Goal: Task Accomplishment & Management: Use online tool/utility

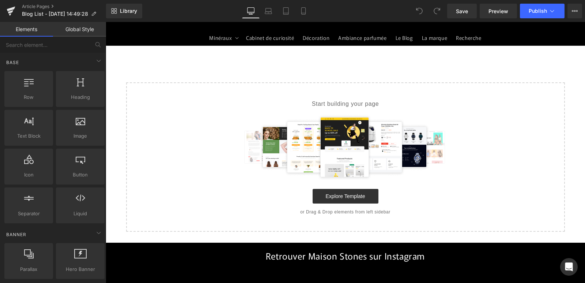
scroll to position [110, 0]
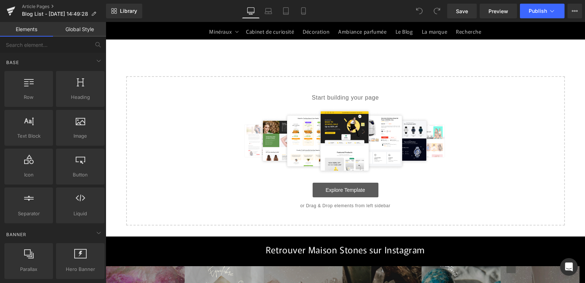
click at [356, 191] on link "Explore Template" at bounding box center [345, 189] width 66 height 15
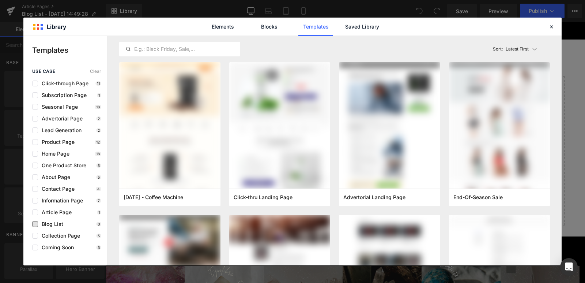
click at [38, 222] on span "Blog List" at bounding box center [50, 224] width 25 height 6
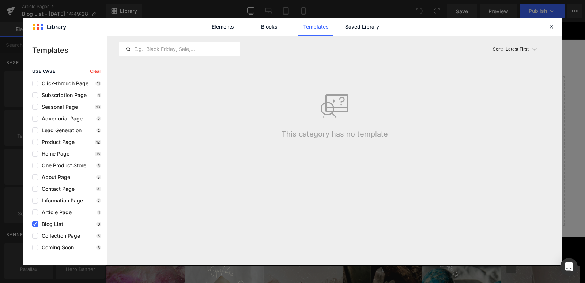
click at [38, 223] on span "Blog List" at bounding box center [50, 224] width 25 height 6
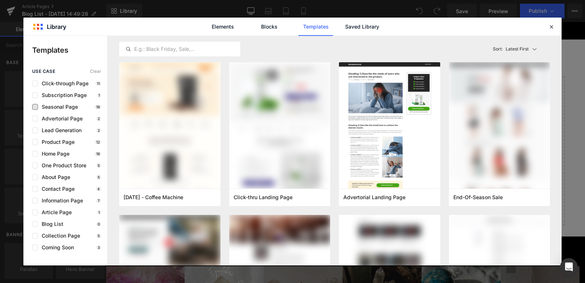
click at [73, 105] on span "Seasonal Page" at bounding box center [58, 107] width 40 height 6
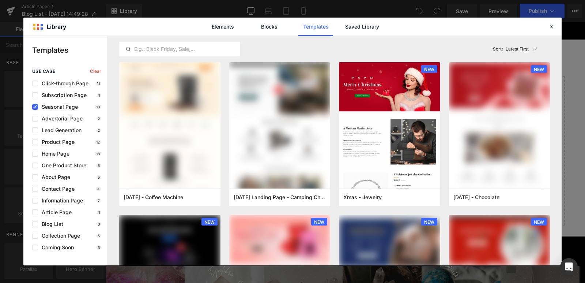
click at [73, 105] on span "Seasonal Page" at bounding box center [58, 107] width 40 height 6
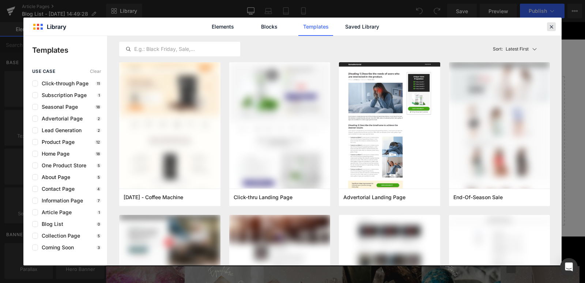
click at [553, 27] on icon at bounding box center [551, 26] width 7 height 7
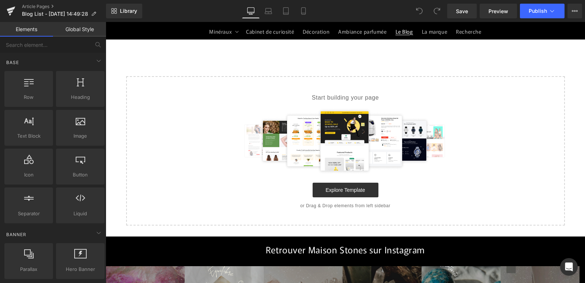
click at [402, 31] on span "Le Blog" at bounding box center [404, 31] width 18 height 7
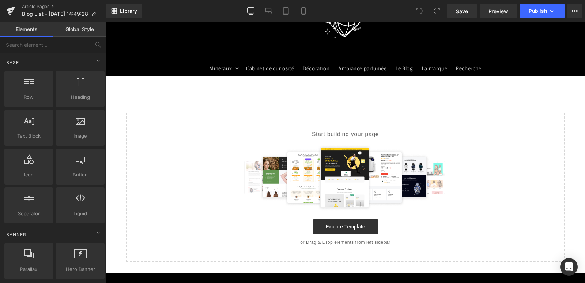
scroll to position [0, 0]
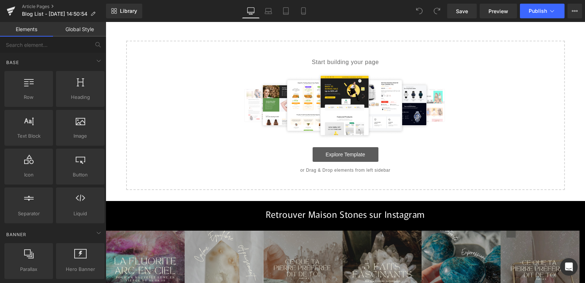
scroll to position [146, 0]
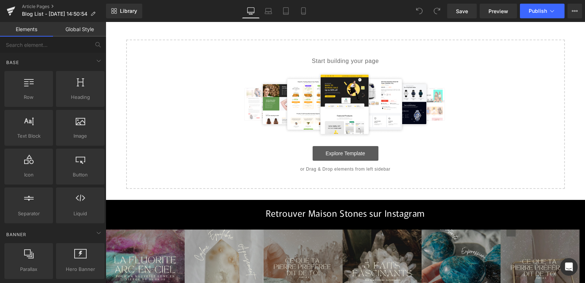
click at [358, 151] on link "Explore Template" at bounding box center [345, 153] width 66 height 15
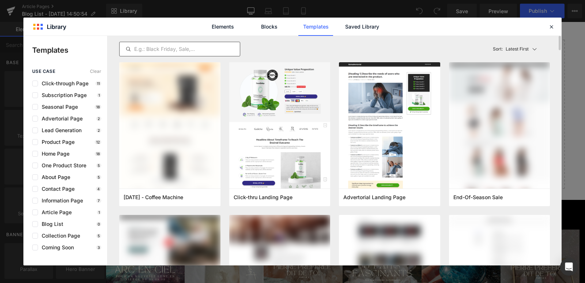
click at [177, 54] on div at bounding box center [179, 49] width 121 height 15
click at [179, 49] on input "text" at bounding box center [180, 49] width 120 height 9
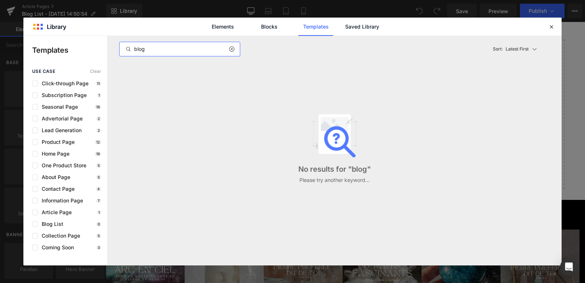
type input "blog"
click at [345, 26] on link "Blocks" at bounding box center [362, 27] width 35 height 18
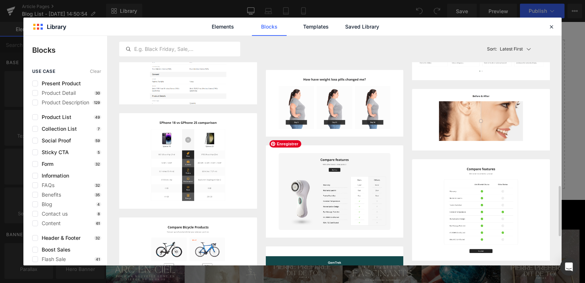
scroll to position [183, 0]
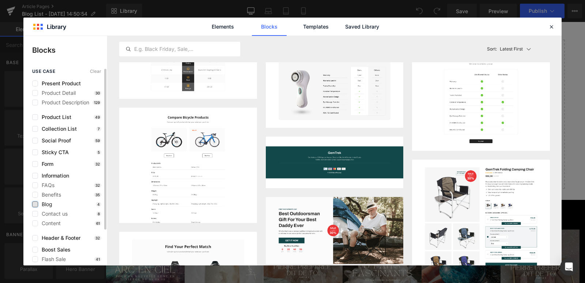
click at [36, 204] on label at bounding box center [35, 204] width 6 height 6
click at [35, 204] on input "checkbox" at bounding box center [35, 204] width 0 height 0
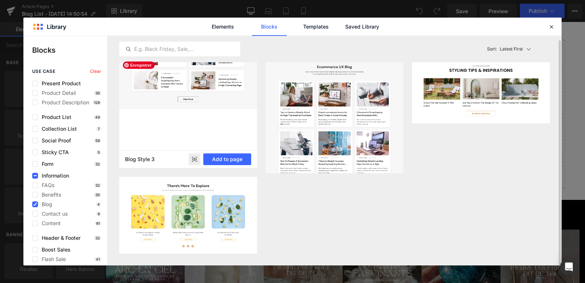
scroll to position [0, 0]
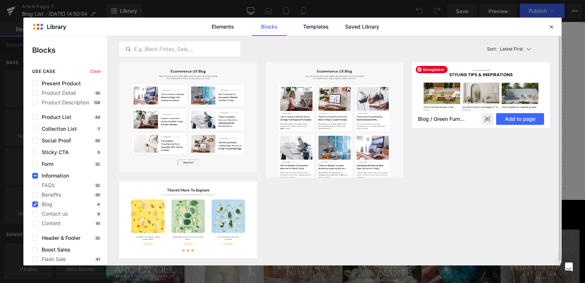
click at [463, 70] on img at bounding box center [481, 94] width 138 height 65
click at [526, 118] on button "Add to page" at bounding box center [520, 119] width 48 height 12
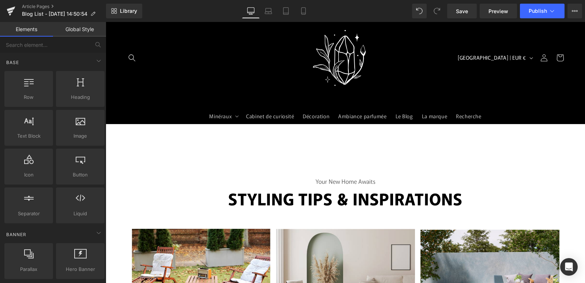
scroll to position [37, 0]
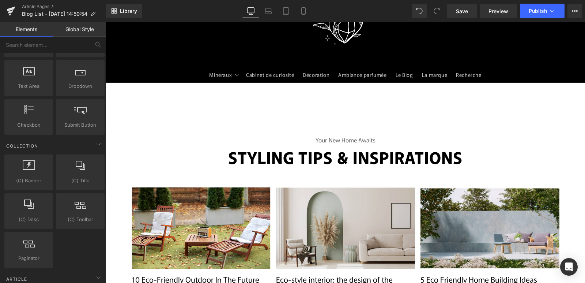
scroll to position [0, 0]
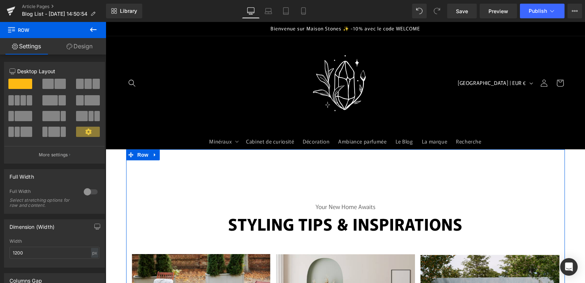
click at [73, 46] on link "Design" at bounding box center [79, 46] width 53 height 16
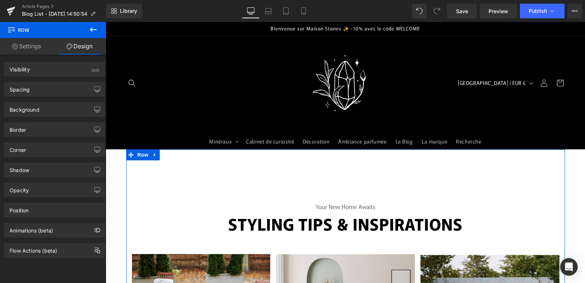
type input "transparent"
type input "0"
click at [58, 112] on div "Background" at bounding box center [54, 109] width 100 height 14
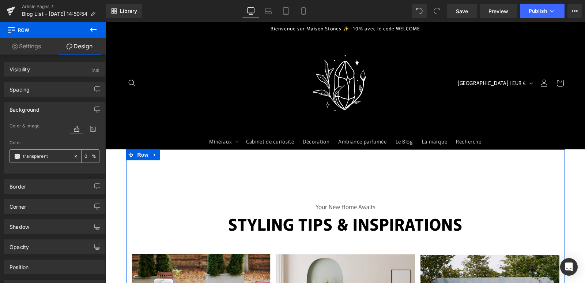
click at [26, 159] on input "transparent" at bounding box center [46, 156] width 47 height 8
click at [75, 157] on icon at bounding box center [76, 156] width 2 height 2
click at [20, 156] on span at bounding box center [17, 156] width 6 height 6
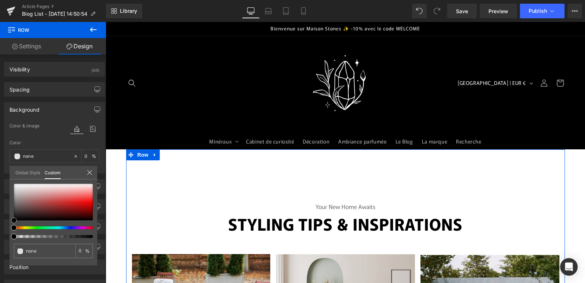
type input "#000000"
type input "100"
type input "#000000"
type input "100"
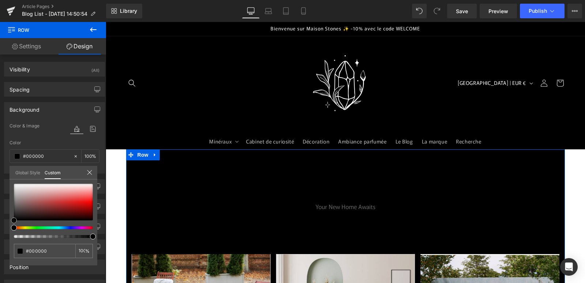
click at [14, 219] on span at bounding box center [14, 220] width 6 height 6
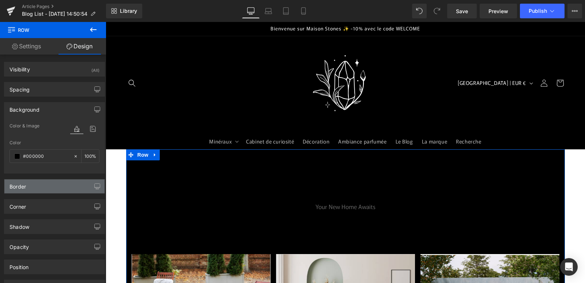
click at [68, 183] on div "Border" at bounding box center [54, 186] width 100 height 14
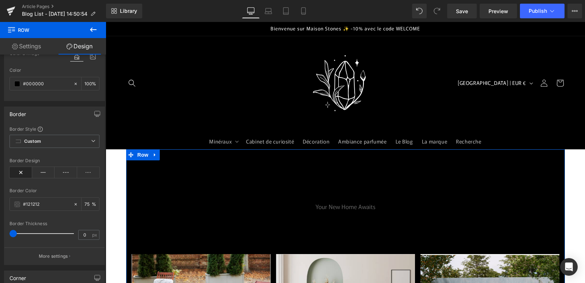
scroll to position [73, 0]
click at [67, 235] on span at bounding box center [67, 232] width 7 height 7
type input "0"
drag, startPoint x: 67, startPoint y: 235, endPoint x: 0, endPoint y: 249, distance: 68.1
click at [0, 249] on div "Border Border Style Custom Custom Setup Global Style Custom Setup Global Style …" at bounding box center [54, 182] width 109 height 164
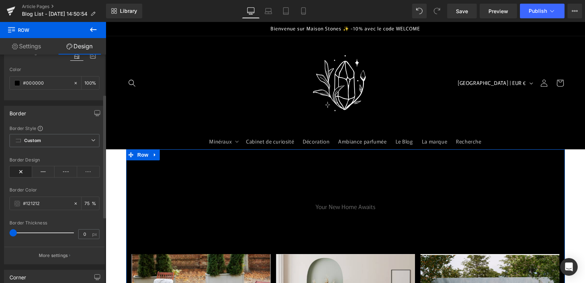
click at [22, 171] on icon at bounding box center [21, 171] width 23 height 11
click at [74, 133] on div "Border Style Custom Custom Setup Global Style Custom Setup Global Style Border …" at bounding box center [54, 194] width 100 height 139
click at [74, 143] on span "Custom Setup Global Style" at bounding box center [55, 140] width 90 height 13
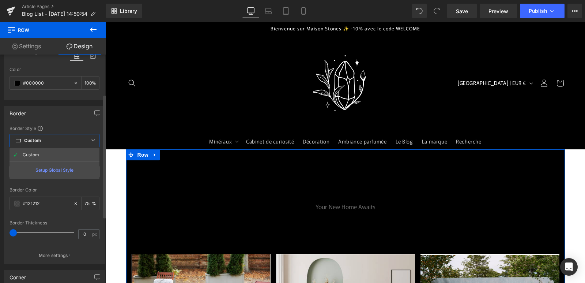
click at [74, 142] on span "Custom Setup Global Style" at bounding box center [55, 140] width 90 height 13
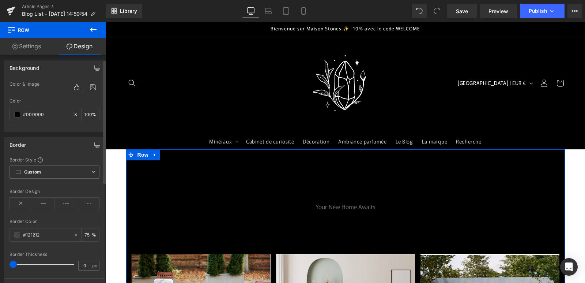
scroll to position [0, 0]
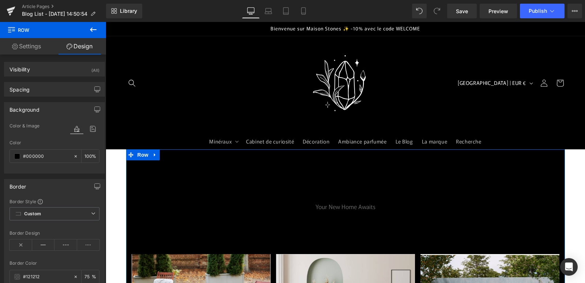
click at [29, 39] on link "Settings" at bounding box center [26, 46] width 53 height 16
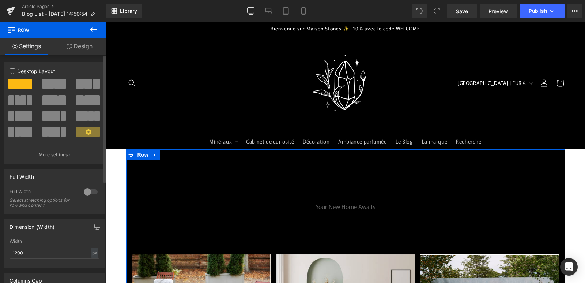
click at [88, 192] on div at bounding box center [91, 192] width 18 height 12
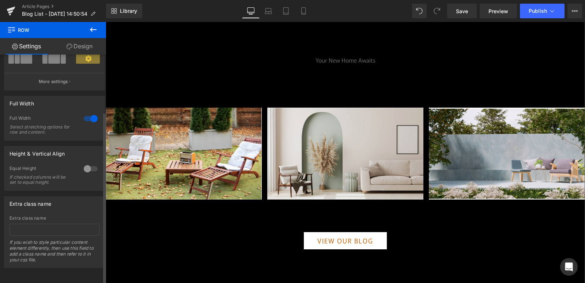
scroll to position [79, 0]
click at [42, 225] on input "text" at bounding box center [55, 229] width 90 height 12
type input "blog"
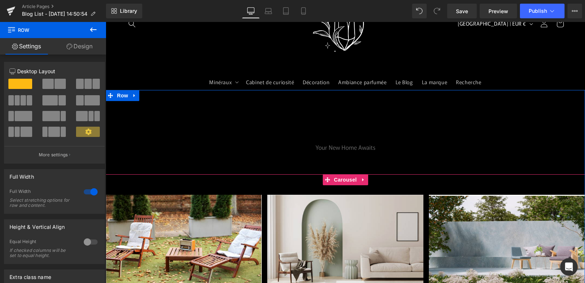
scroll to position [37, 0]
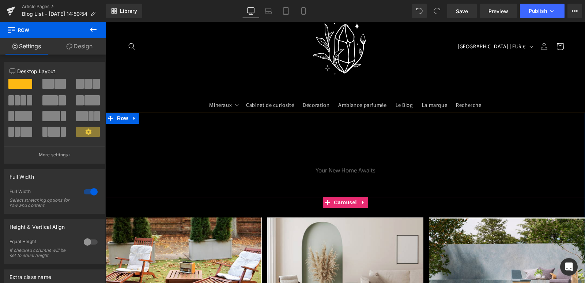
click at [344, 210] on div "Image 10 Eco-Friendly Outdoor In The Future Text Block Image Eco-style interior…" at bounding box center [345, 260] width 479 height 127
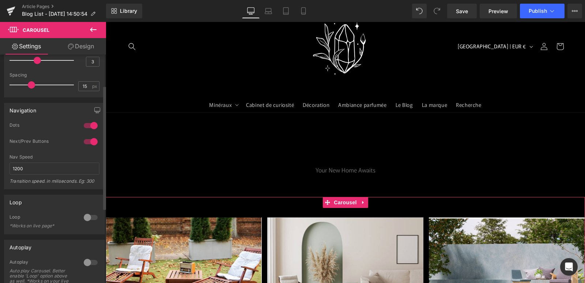
scroll to position [0, 0]
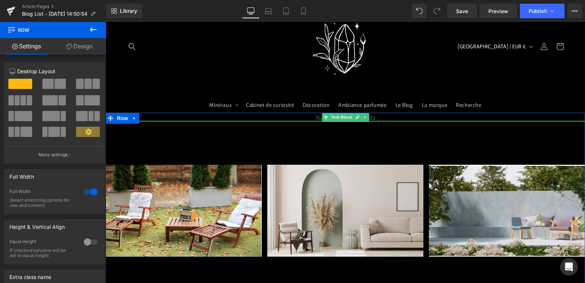
drag, startPoint x: 302, startPoint y: 139, endPoint x: 343, endPoint y: 151, distance: 43.5
click at [302, 120] on div "Your new home awaits Text Block Styling tips & inspirations Text Block Image 10…" at bounding box center [345, 236] width 479 height 246
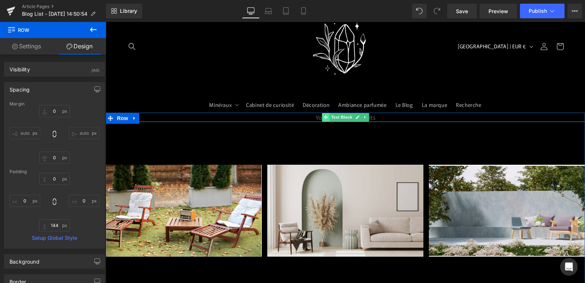
click at [326, 119] on span at bounding box center [326, 117] width 8 height 9
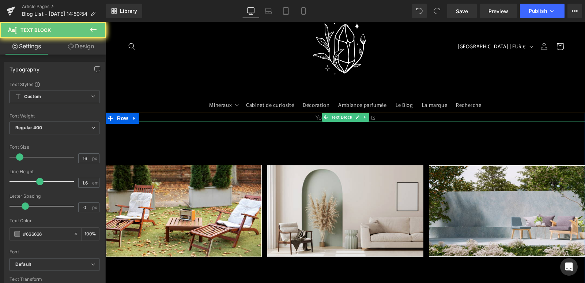
click at [310, 120] on p "Your new home awaits" at bounding box center [345, 118] width 479 height 10
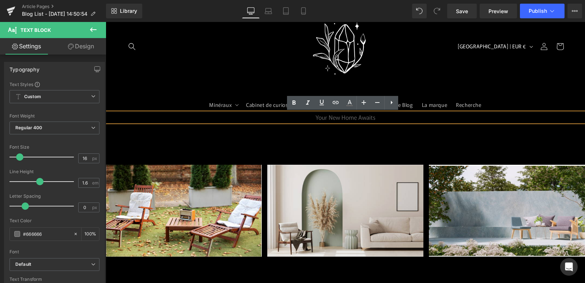
click at [323, 118] on p "Your new home awaits" at bounding box center [345, 118] width 479 height 10
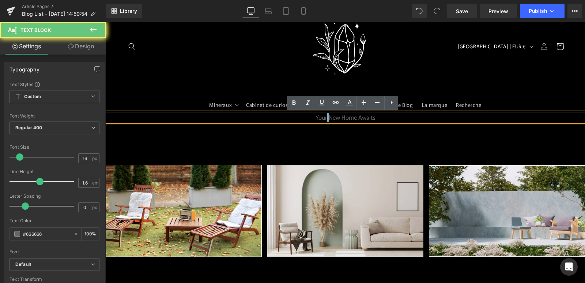
click at [324, 118] on p "Your new home awaits" at bounding box center [345, 118] width 479 height 10
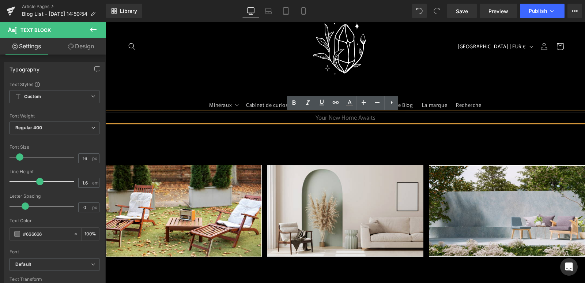
drag, startPoint x: 380, startPoint y: 116, endPoint x: 297, endPoint y: 124, distance: 83.3
click at [297, 122] on div "Your new home awaits" at bounding box center [345, 118] width 479 height 10
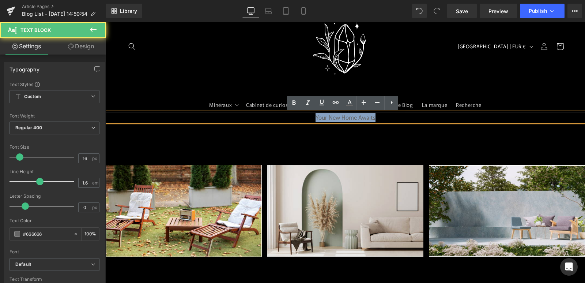
drag, startPoint x: 311, startPoint y: 117, endPoint x: 375, endPoint y: 118, distance: 63.6
click at [375, 118] on p "Your new home awaits" at bounding box center [345, 118] width 479 height 10
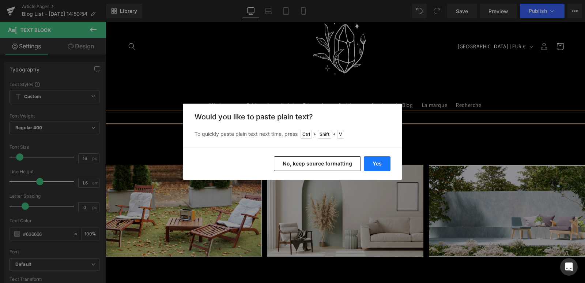
click at [380, 164] on button "Yes" at bounding box center [377, 163] width 27 height 15
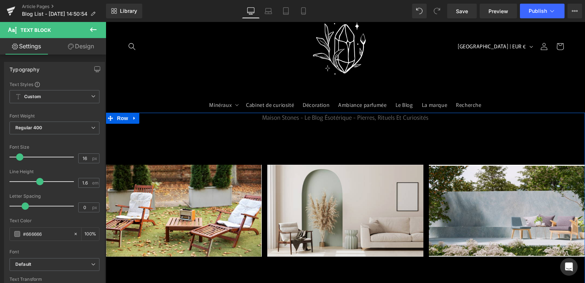
click at [346, 121] on span "Text Block" at bounding box center [341, 117] width 24 height 9
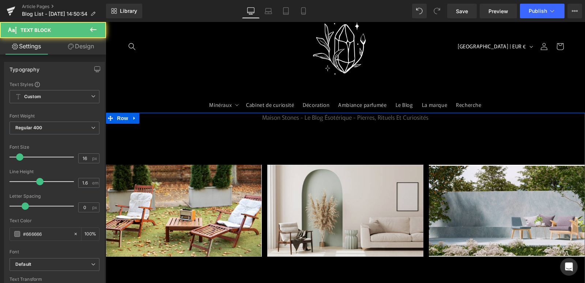
click at [301, 133] on b "Styling tips & inspirations" at bounding box center [345, 133] width 234 height 23
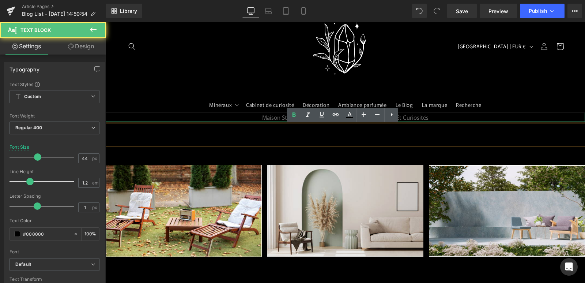
click at [261, 117] on p "Maison Stones - Le blog ésotérique - Pierres, Rituels et Curiosités" at bounding box center [345, 118] width 479 height 10
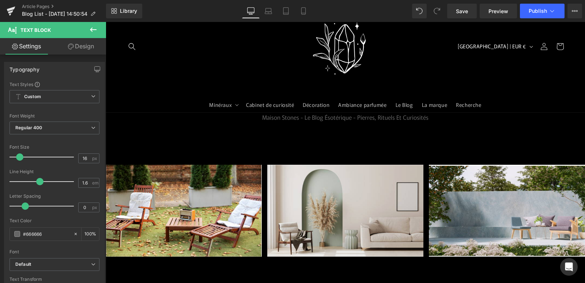
click at [72, 43] on icon at bounding box center [71, 46] width 6 height 6
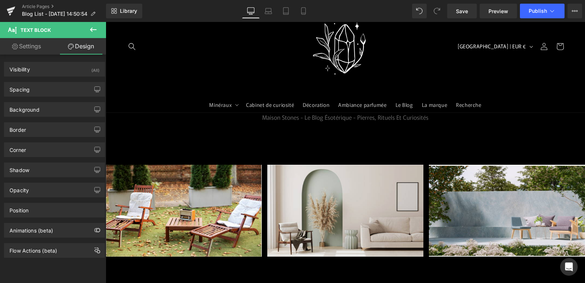
click at [96, 26] on icon at bounding box center [93, 29] width 9 height 9
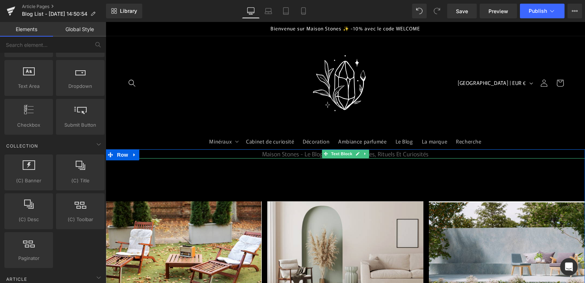
click at [365, 156] on link at bounding box center [365, 153] width 8 height 9
drag, startPoint x: 391, startPoint y: 182, endPoint x: 435, endPoint y: 156, distance: 51.1
click at [391, 182] on div "Image 10 Eco-Friendly Outdoor In The Future Text Block Image Eco-style interior…" at bounding box center [345, 244] width 479 height 127
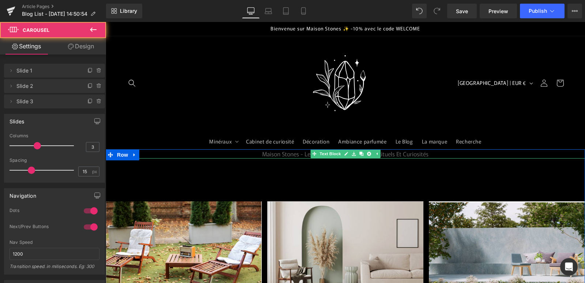
click at [435, 155] on p "Maison Stones - Le blog ésotérique - Pierres, Rituels et Curiosités" at bounding box center [345, 154] width 479 height 10
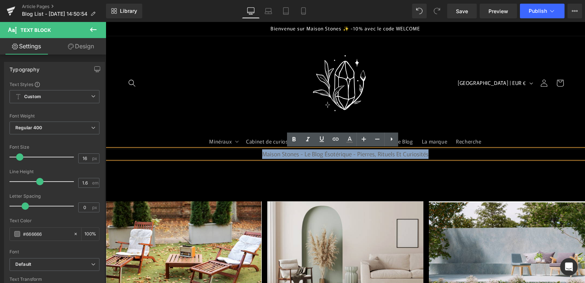
drag, startPoint x: 435, startPoint y: 155, endPoint x: 245, endPoint y: 154, distance: 190.8
click at [245, 154] on p "Maison Stones - Le blog ésotérique - Pierres, Rituels et Curiosités" at bounding box center [345, 154] width 479 height 10
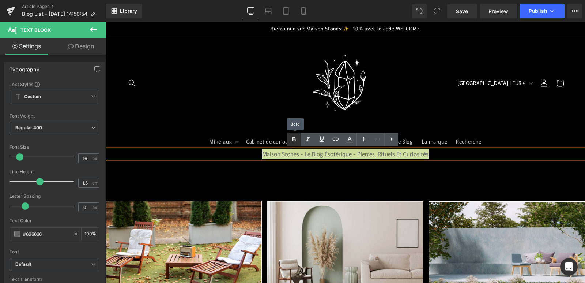
click at [296, 136] on icon at bounding box center [293, 139] width 9 height 9
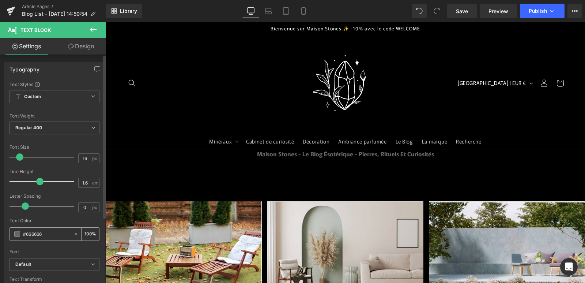
click at [18, 235] on span at bounding box center [17, 234] width 6 height 6
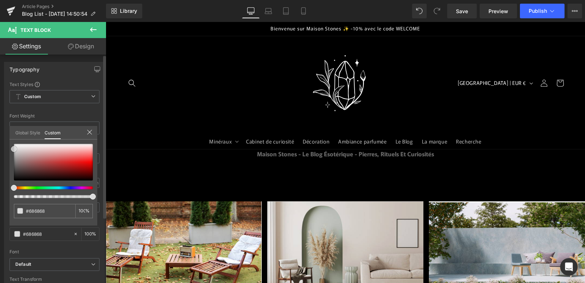
type input "#686868"
type input "#c1c1c1"
type input "#ffffff"
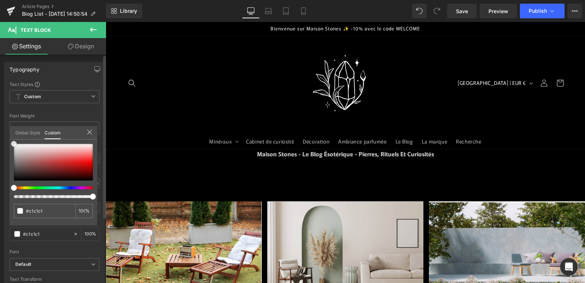
type input "#ffffff"
drag, startPoint x: 15, startPoint y: 147, endPoint x: 15, endPoint y: 134, distance: 12.8
click at [15, 134] on div "Global Style Custom Setup Global Style #ffffff 100 %" at bounding box center [54, 137] width 88 height 22
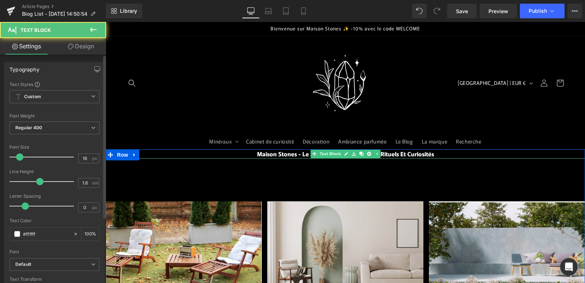
click at [424, 156] on strong "Maison Stones - Le blog ésotérique - Pierres, Rituels et Curiosités" at bounding box center [345, 153] width 177 height 9
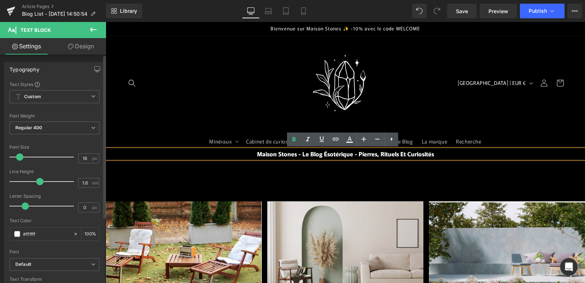
click at [424, 110] on header "Minéraux Minéraux [PERSON_NAME] [PERSON_NAME] Pierres taillées Sphères Pointes …" at bounding box center [345, 92] width 479 height 113
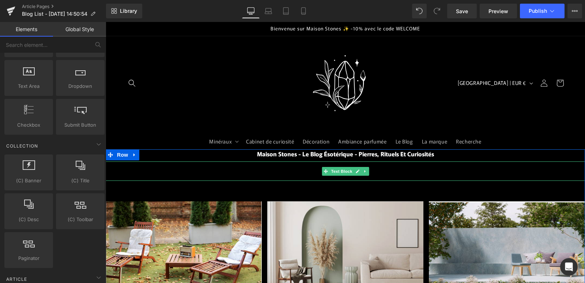
click at [283, 172] on b "Styling tips & inspirations" at bounding box center [345, 170] width 234 height 23
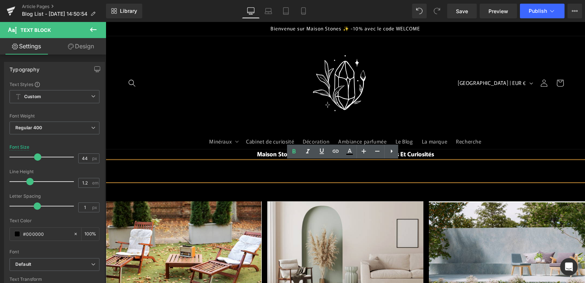
click at [393, 154] on icon at bounding box center [391, 151] width 9 height 9
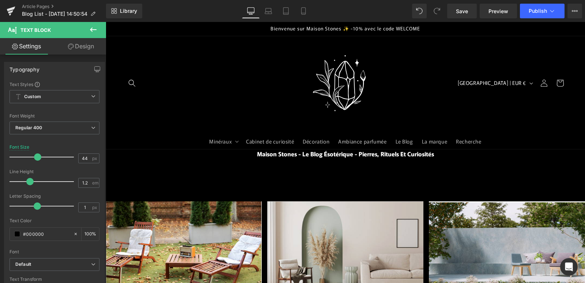
click at [94, 26] on icon at bounding box center [93, 29] width 9 height 9
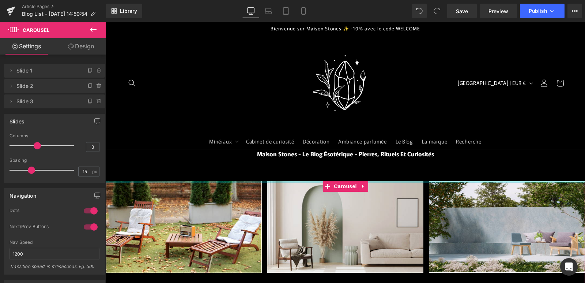
drag, startPoint x: 144, startPoint y: 189, endPoint x: 247, endPoint y: 171, distance: 104.5
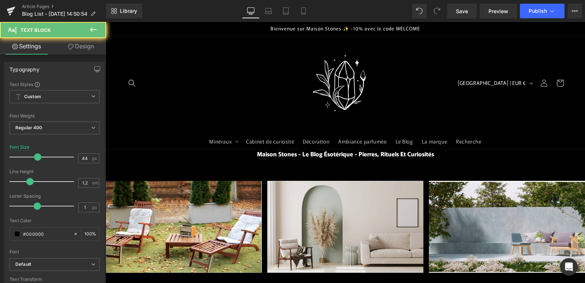
click at [277, 166] on b "Styling tips & inspirations" at bounding box center [345, 170] width 234 height 23
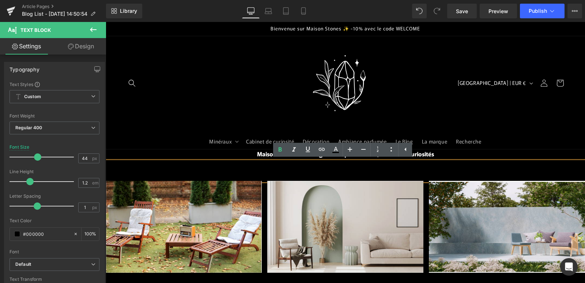
click at [215, 173] on p "Styling tips & inspirations" at bounding box center [345, 170] width 479 height 19
click at [507, 144] on header "Minéraux Minéraux [PERSON_NAME] [PERSON_NAME] Pierres taillées Sphères Pointes …" at bounding box center [345, 92] width 479 height 113
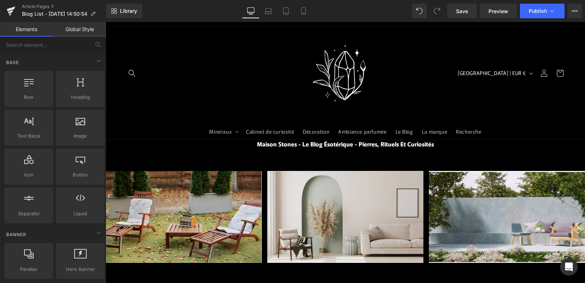
scroll to position [73, 0]
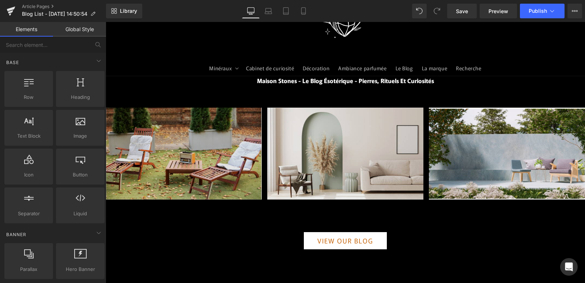
click at [213, 174] on img at bounding box center [184, 153] width 156 height 92
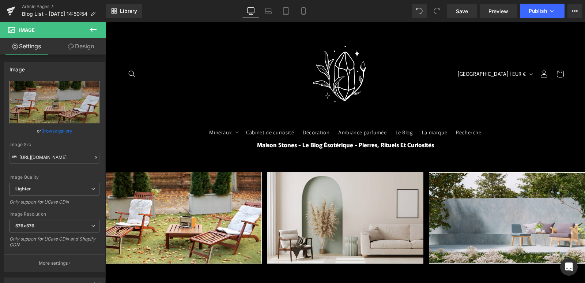
scroll to position [0, 0]
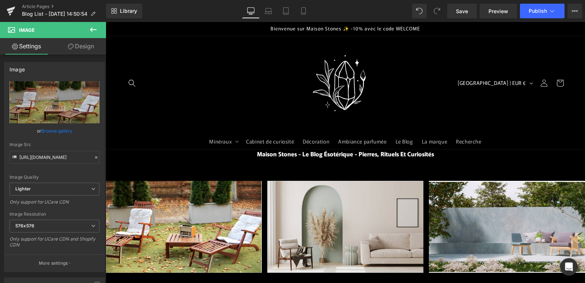
click at [96, 28] on icon at bounding box center [93, 29] width 9 height 9
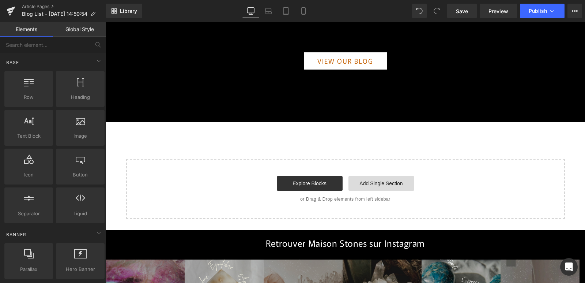
scroll to position [292, 0]
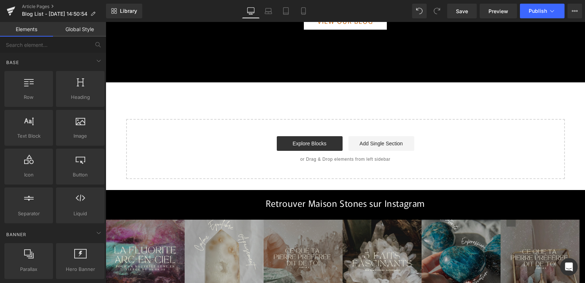
click at [363, 101] on div "Maison Stones - Le blog ésotérique - Pierres, Rituels et Curiosités Text Block …" at bounding box center [345, 18] width 479 height 322
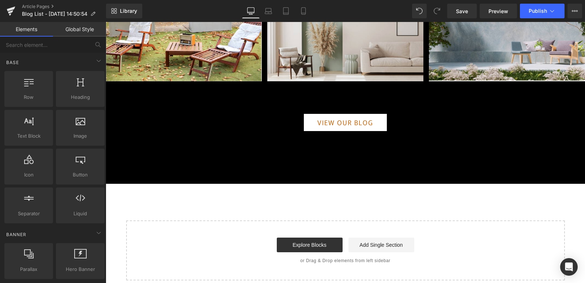
scroll to position [183, 0]
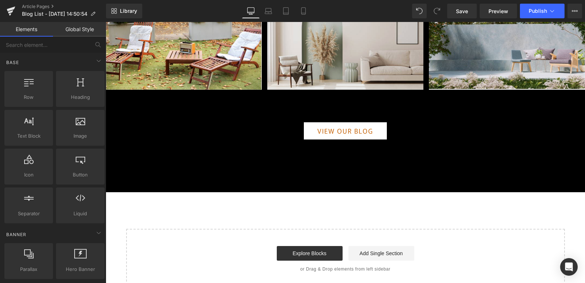
click at [276, 211] on div "Maison Stones - Le blog ésotérique - Pierres, Rituels et Curiosités Text Block …" at bounding box center [345, 127] width 479 height 322
click at [95, 60] on icon at bounding box center [98, 60] width 9 height 9
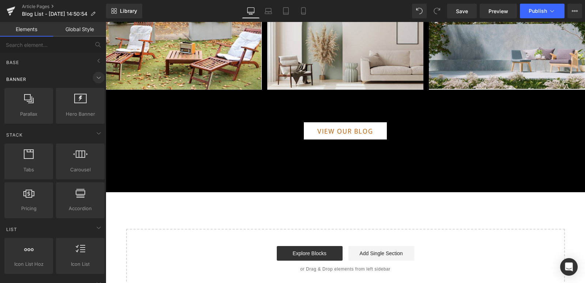
click at [99, 77] on icon at bounding box center [98, 77] width 9 height 9
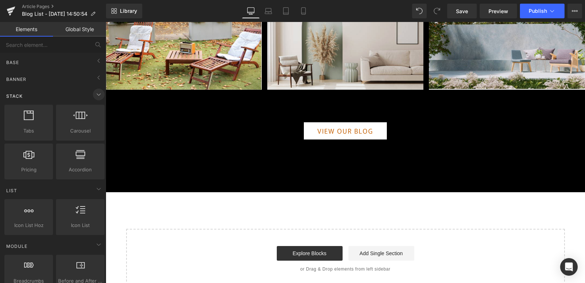
click at [95, 97] on icon at bounding box center [98, 94] width 9 height 9
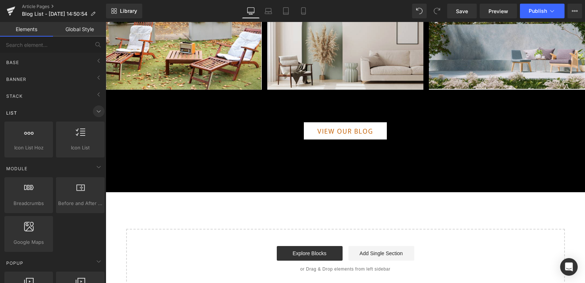
click at [95, 115] on span at bounding box center [99, 111] width 12 height 12
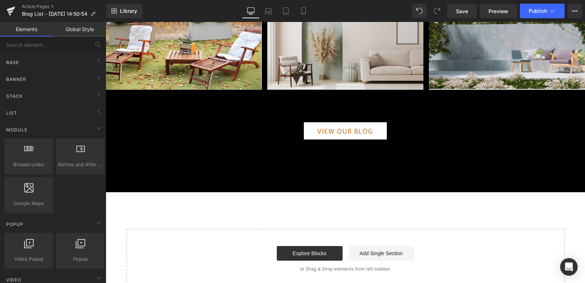
click at [77, 27] on link "Global Style" at bounding box center [79, 29] width 53 height 15
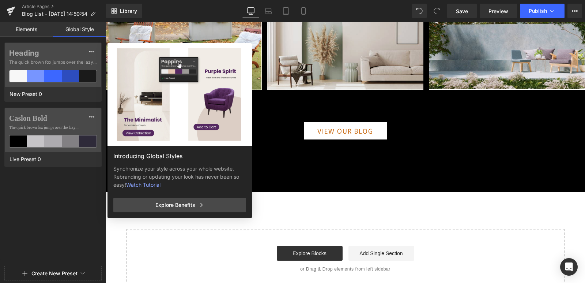
click at [37, 187] on div "Heading The quick brown fox jumps over the lazy... New Preset 0 Caslon Bold The…" at bounding box center [53, 152] width 106 height 220
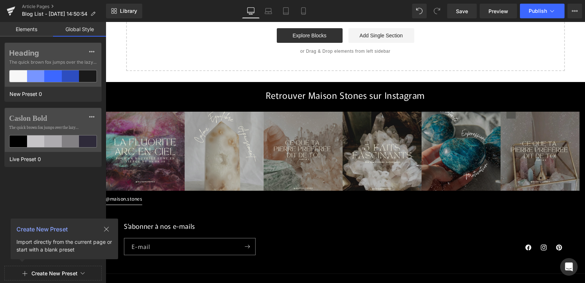
scroll to position [292, 0]
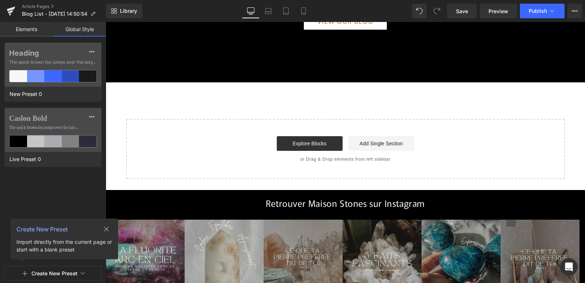
click at [265, 183] on main "Maison Stones - Le blog ésotérique - Pierres, Rituels et Curiosités Text Block …" at bounding box center [345, 23] width 479 height 333
click at [202, 108] on div "Maison Stones - Le blog ésotérique - Pierres, Rituels et Curiosités Text Block …" at bounding box center [345, 18] width 479 height 322
click at [107, 226] on button at bounding box center [106, 228] width 23 height 11
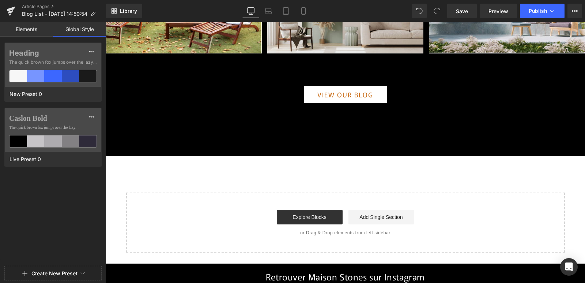
scroll to position [219, 0]
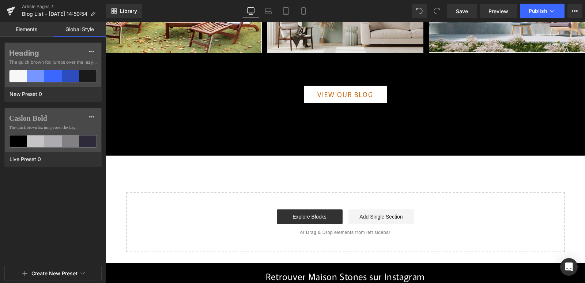
click at [299, 170] on div "Maison Stones - Le blog ésotérique - Pierres, Rituels et Curiosités Text Block …" at bounding box center [345, 91] width 479 height 322
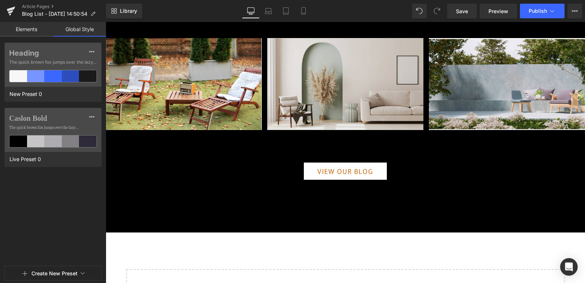
scroll to position [146, 0]
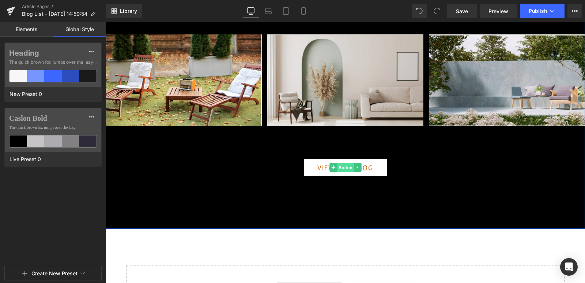
click at [338, 165] on span "Button" at bounding box center [345, 167] width 17 height 9
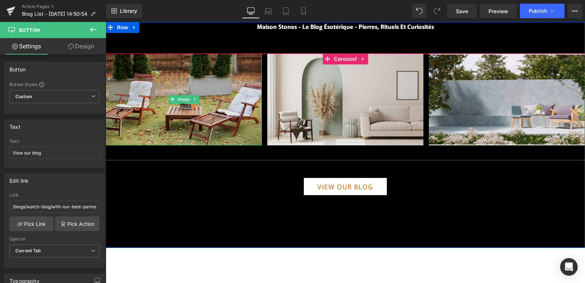
scroll to position [0, 0]
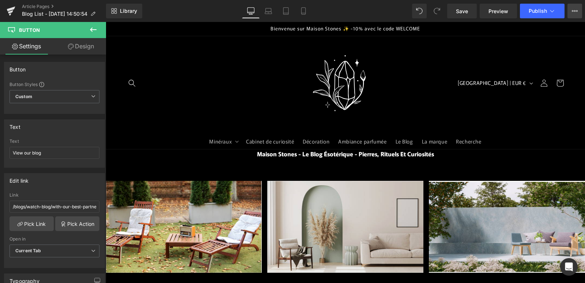
click at [570, 10] on button "Upgrade Plan View Live Page View with current Template Save Template to Library…" at bounding box center [574, 11] width 15 height 15
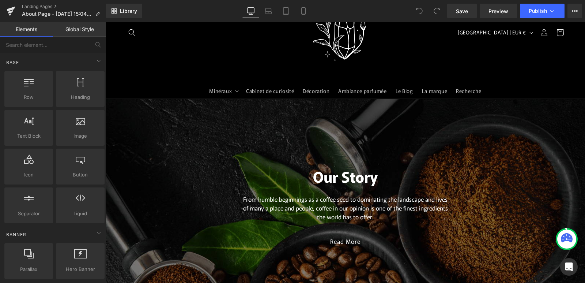
scroll to position [73, 0]
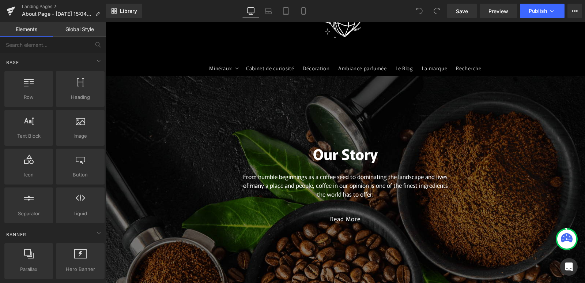
click at [196, 145] on span "Our Story Heading From humble beginnings as a coffee seed to dominating the lan…" at bounding box center [345, 182] width 479 height 98
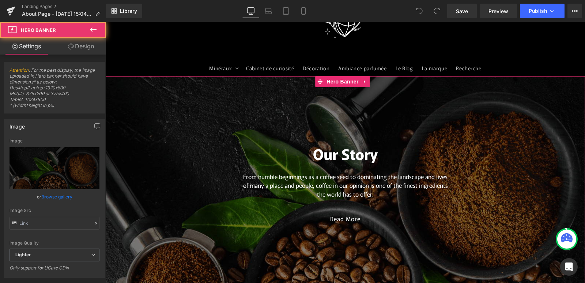
type input "[URL][DOMAIN_NAME]"
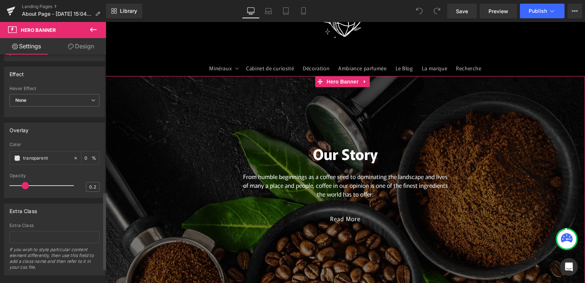
scroll to position [447, 0]
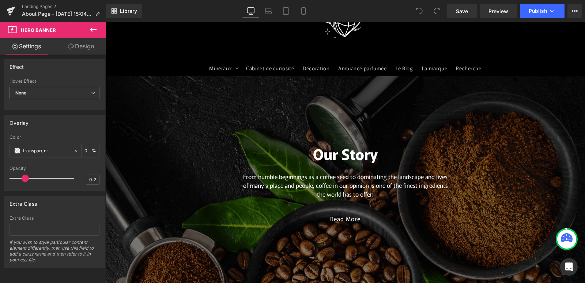
click at [94, 29] on icon at bounding box center [93, 29] width 7 height 4
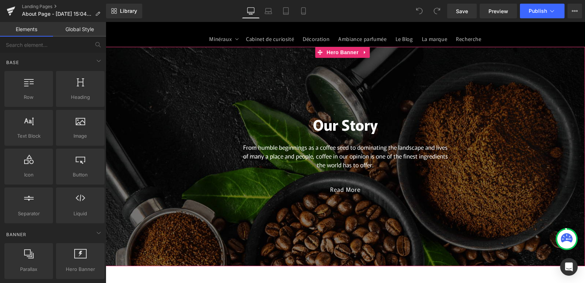
scroll to position [146, 0]
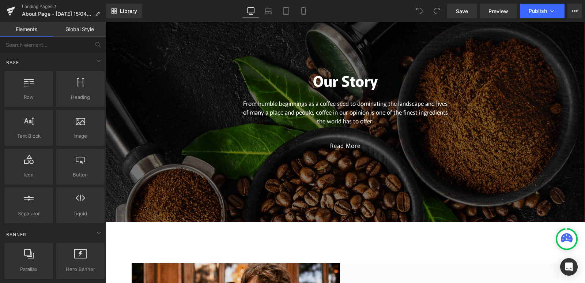
click at [475, 154] on span "Our Story Heading From humble beginnings as a coffee seed to dominating the lan…" at bounding box center [345, 109] width 479 height 98
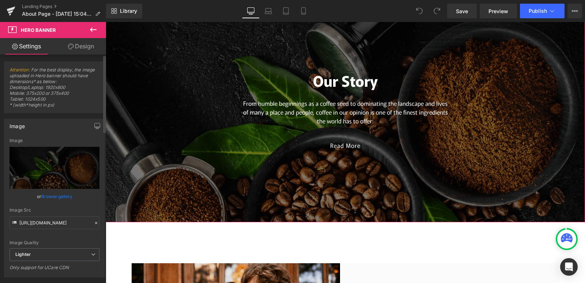
scroll to position [0, 0]
click at [89, 43] on link "Design" at bounding box center [80, 46] width 53 height 16
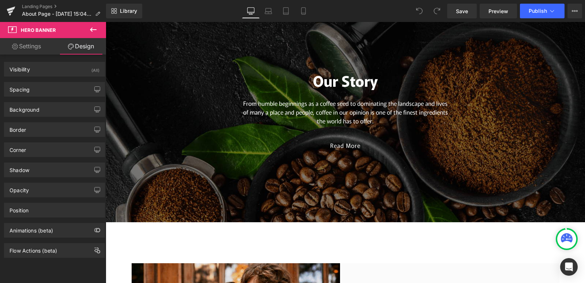
click at [94, 22] on button at bounding box center [93, 30] width 26 height 16
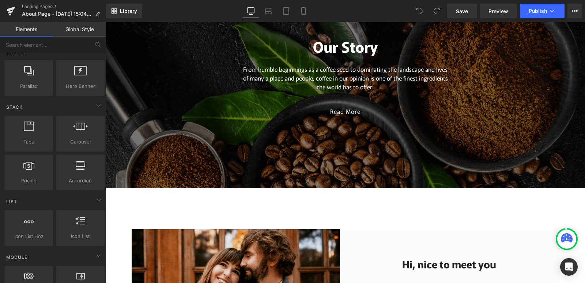
scroll to position [183, 0]
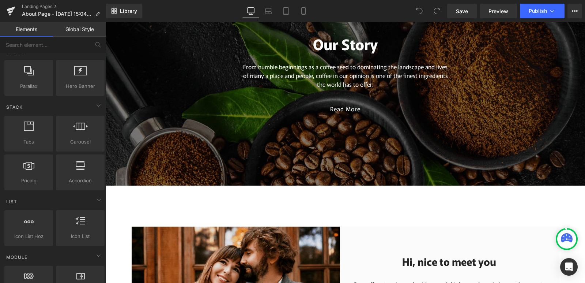
click at [404, 135] on div at bounding box center [345, 75] width 479 height 219
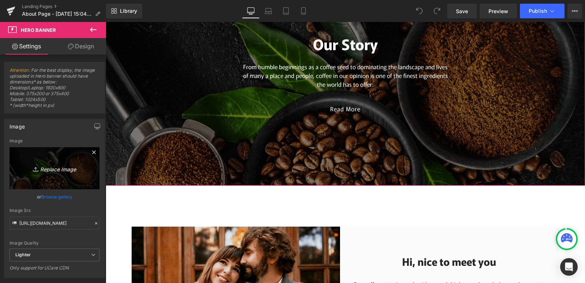
click at [65, 170] on icon "Replace Image" at bounding box center [54, 167] width 58 height 9
click at [58, 196] on link "Browse gallery" at bounding box center [56, 196] width 31 height 13
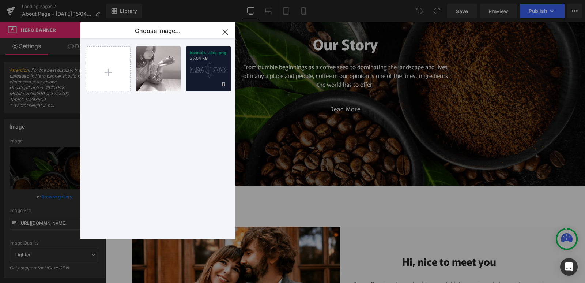
click at [210, 72] on div "bannièr...ière.png 55.04 KB" at bounding box center [208, 68] width 45 height 45
type input "[URL][DOMAIN_NAME]"
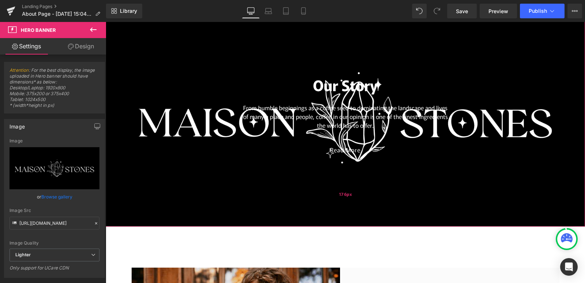
scroll to position [146, 0]
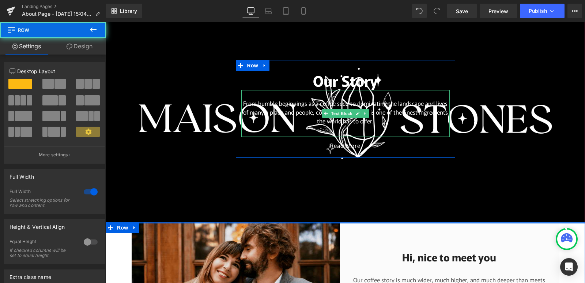
drag, startPoint x: 404, startPoint y: 221, endPoint x: 404, endPoint y: 133, distance: 88.5
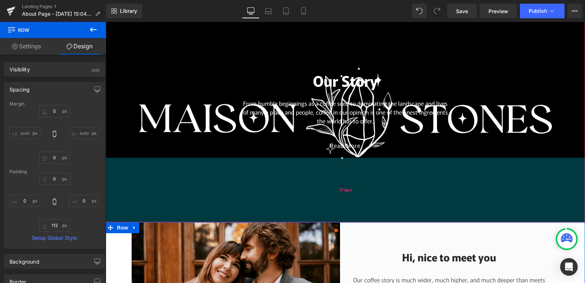
click at [202, 193] on div "176px" at bounding box center [345, 190] width 479 height 64
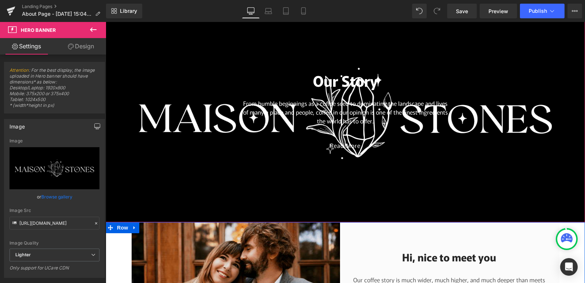
click at [96, 126] on icon "button" at bounding box center [97, 126] width 6 height 6
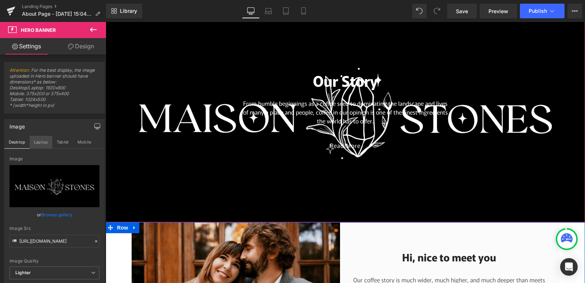
click at [41, 140] on button "Laptop" at bounding box center [41, 142] width 23 height 12
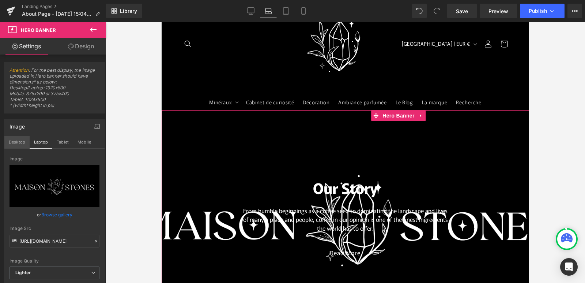
click at [13, 141] on button "Desktop" at bounding box center [16, 142] width 25 height 12
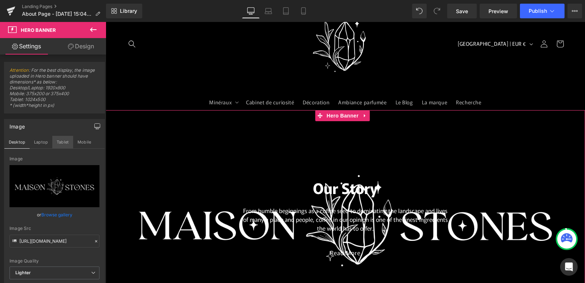
click at [60, 138] on button "Tablet" at bounding box center [62, 142] width 21 height 12
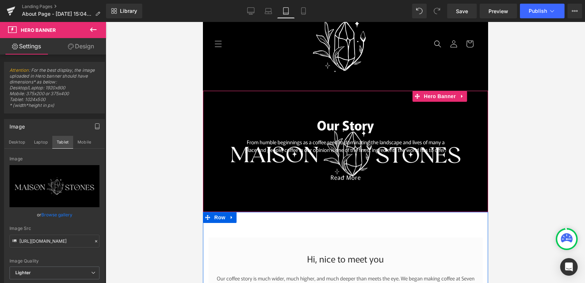
scroll to position [20, 0]
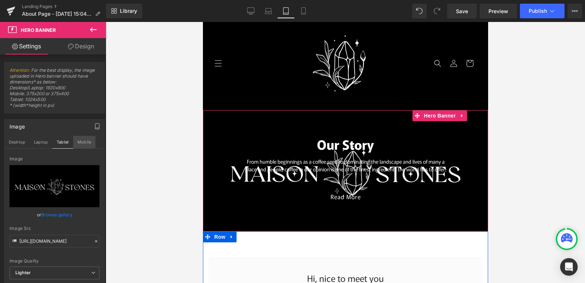
click at [88, 140] on button "Mobile" at bounding box center [84, 142] width 22 height 12
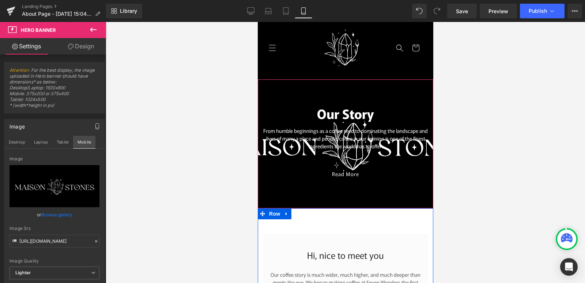
scroll to position [0, 0]
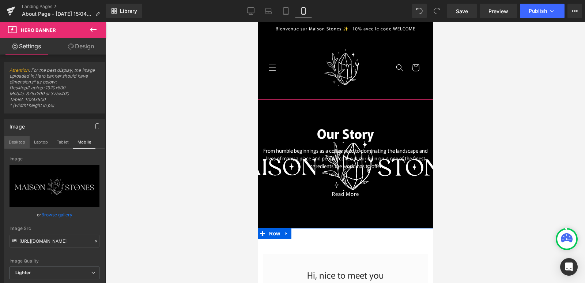
click at [17, 143] on button "Desktop" at bounding box center [16, 142] width 25 height 12
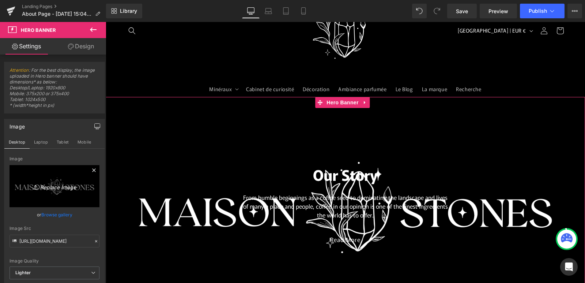
scroll to position [37, 0]
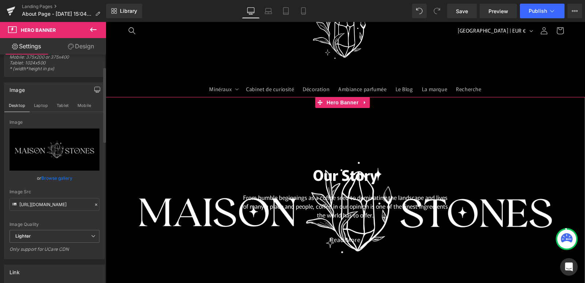
click at [64, 178] on link "Browse gallery" at bounding box center [56, 177] width 31 height 13
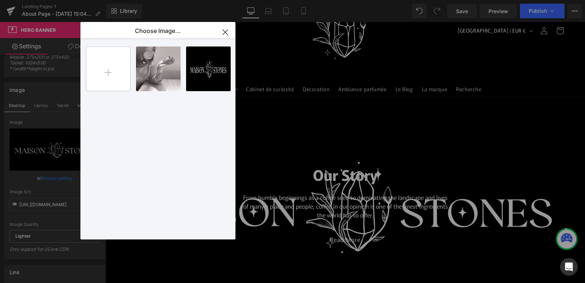
click at [112, 69] on input "file" at bounding box center [108, 69] width 44 height 44
click at [226, 31] on icon "button" at bounding box center [225, 32] width 12 height 12
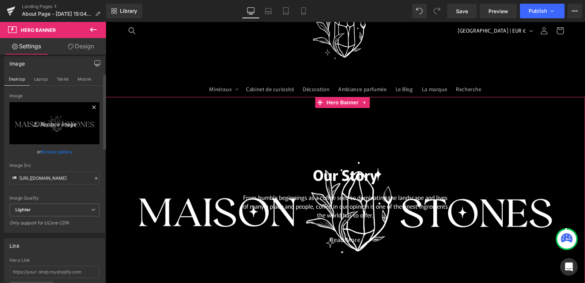
scroll to position [0, 0]
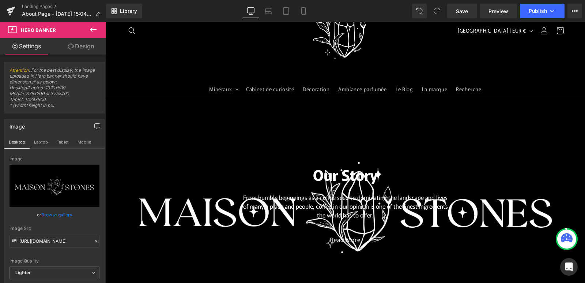
click at [90, 29] on icon at bounding box center [93, 29] width 7 height 4
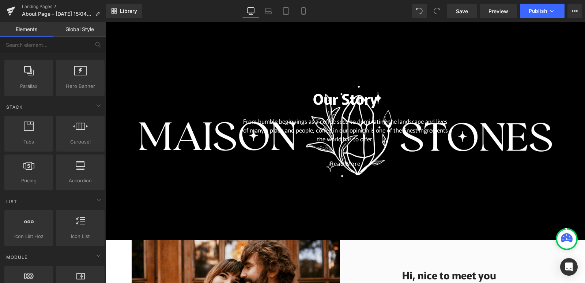
scroll to position [125, 0]
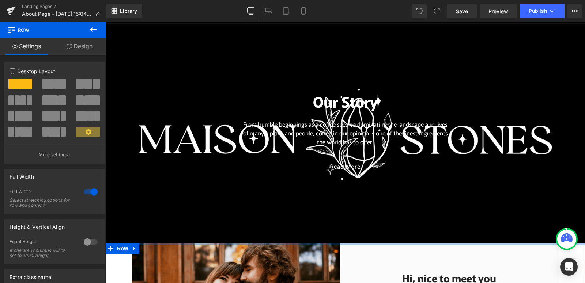
drag, startPoint x: 387, startPoint y: 242, endPoint x: 367, endPoint y: 177, distance: 68.1
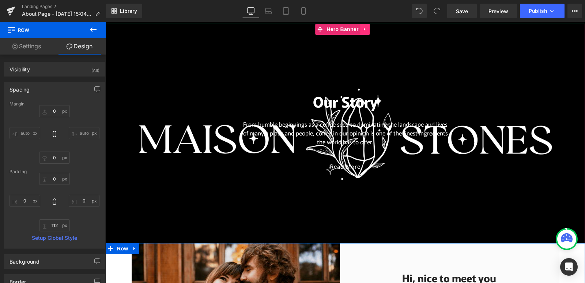
click at [363, 29] on icon at bounding box center [365, 28] width 5 height 5
click at [367, 29] on icon at bounding box center [369, 28] width 5 height 5
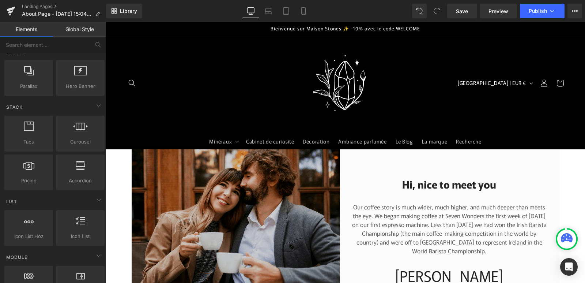
scroll to position [37, 0]
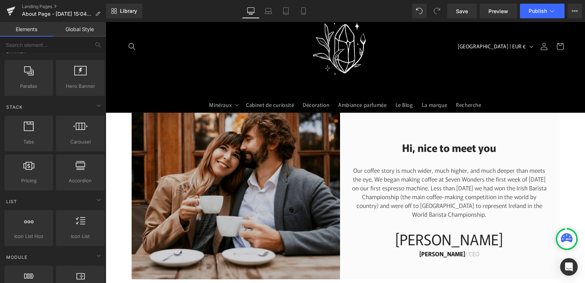
click at [163, 179] on img at bounding box center [239, 196] width 214 height 166
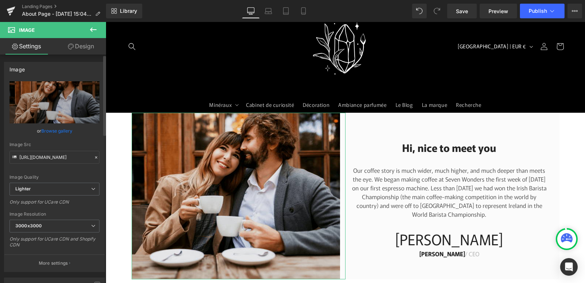
click at [64, 130] on link "Browse gallery" at bounding box center [56, 130] width 31 height 13
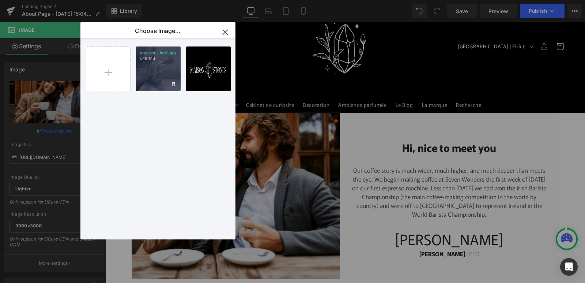
click at [154, 68] on div "present...ion1.jpg 1.48 MB" at bounding box center [158, 68] width 45 height 45
type input "[URL][DOMAIN_NAME]"
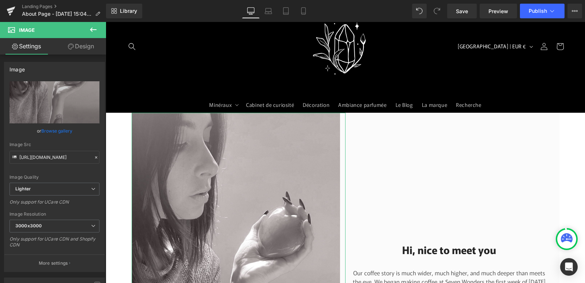
click at [80, 49] on link "Design" at bounding box center [80, 46] width 53 height 16
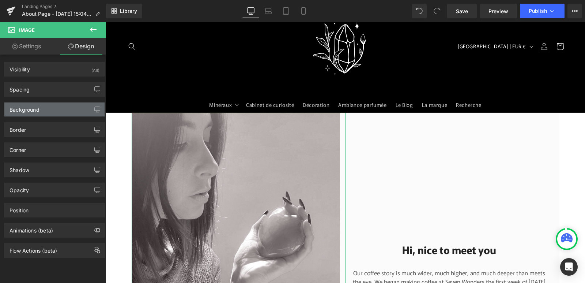
click at [48, 110] on div "Background" at bounding box center [54, 109] width 100 height 14
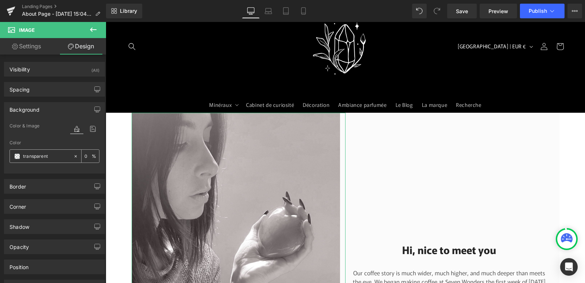
click at [25, 157] on input "transparent" at bounding box center [46, 156] width 47 height 8
click at [74, 155] on icon at bounding box center [75, 156] width 5 height 5
click at [17, 155] on span at bounding box center [17, 156] width 6 height 6
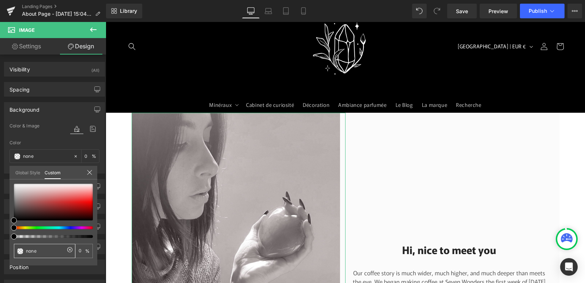
click at [69, 251] on icon at bounding box center [70, 249] width 6 height 6
type input "#000000"
type input "100"
type input "#000000"
type input "100"
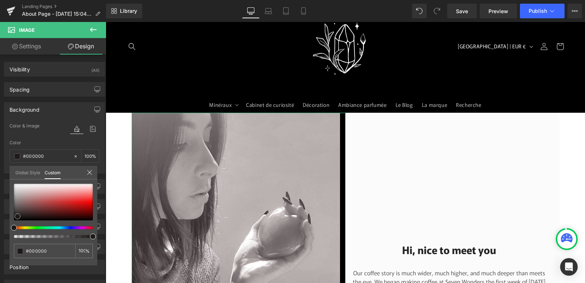
type input "#080606"
type input "#1d1a1a"
type input "#171616"
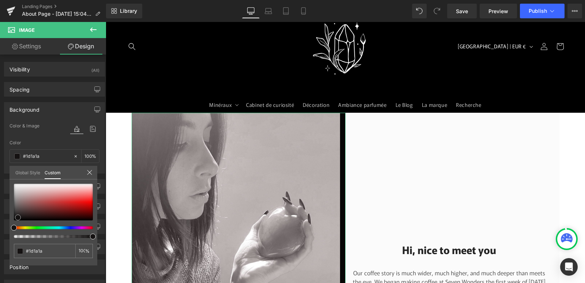
type input "#171616"
type input "#100e0e"
type input "#0a0909"
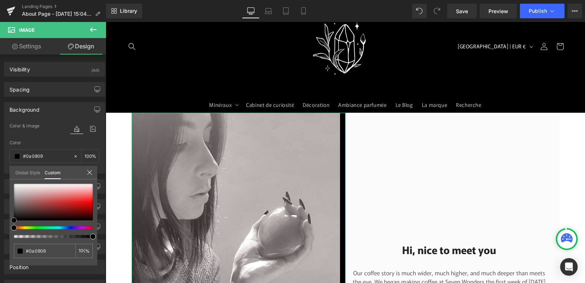
type input "#000000"
drag, startPoint x: 15, startPoint y: 217, endPoint x: 10, endPoint y: 218, distance: 5.5
click at [10, 218] on div "#000000 100 %" at bounding box center [54, 224] width 88 height 82
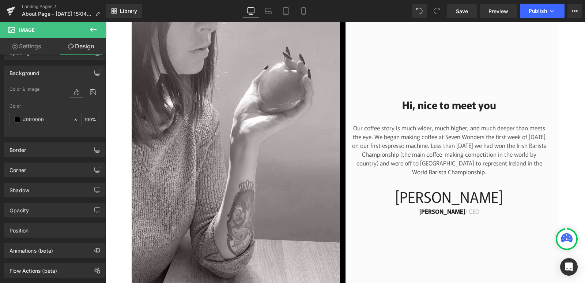
scroll to position [183, 0]
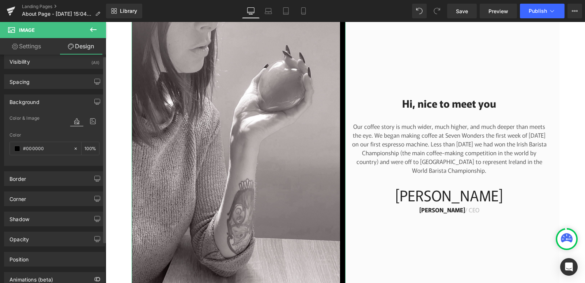
scroll to position [0, 0]
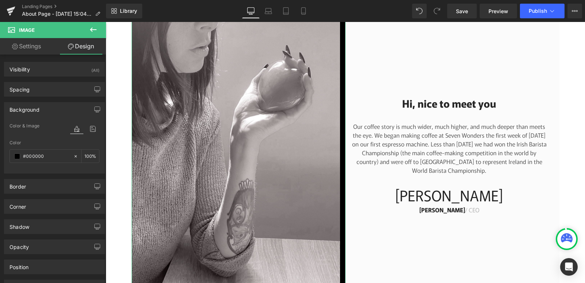
click at [23, 46] on link "Settings" at bounding box center [26, 46] width 53 height 16
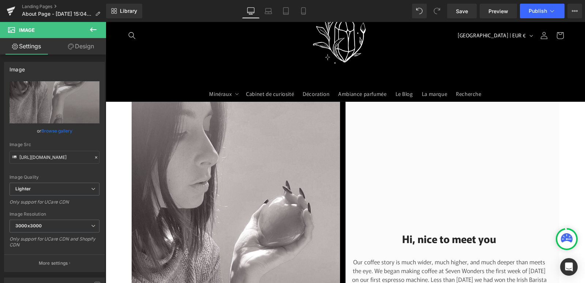
scroll to position [146, 0]
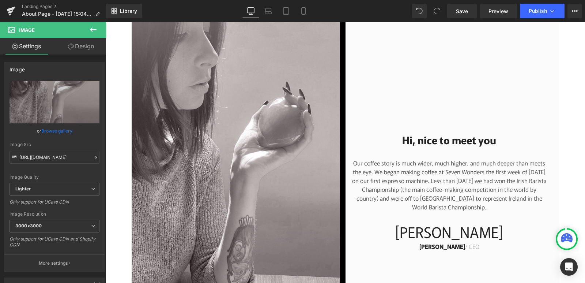
click at [572, 100] on div "Hi, nice to meet you Heading Our coffee story is much wider, much higher, and m…" at bounding box center [345, 188] width 479 height 370
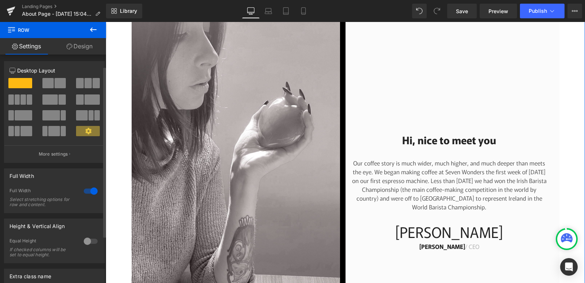
scroll to position [0, 0]
click at [81, 46] on link "Design" at bounding box center [79, 46] width 53 height 16
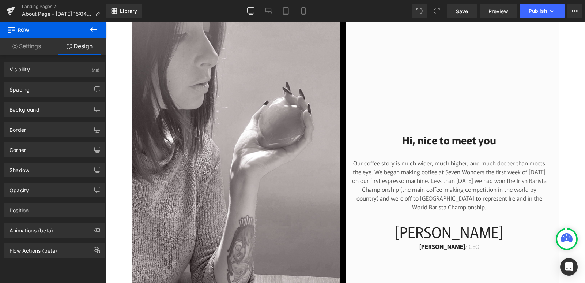
type input "transparent"
type input "0"
click at [44, 109] on div "Background" at bounding box center [54, 109] width 100 height 14
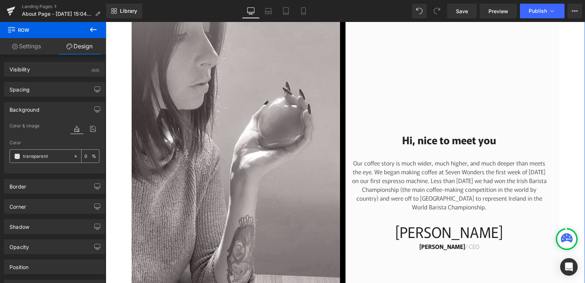
click at [73, 156] on icon at bounding box center [75, 156] width 5 height 5
click at [18, 156] on span at bounding box center [17, 156] width 6 height 6
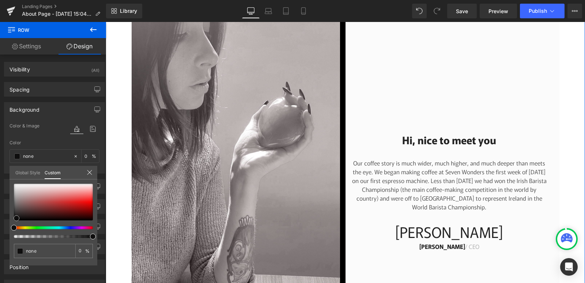
type input "#020202"
type input "100"
type input "#020202"
type input "100"
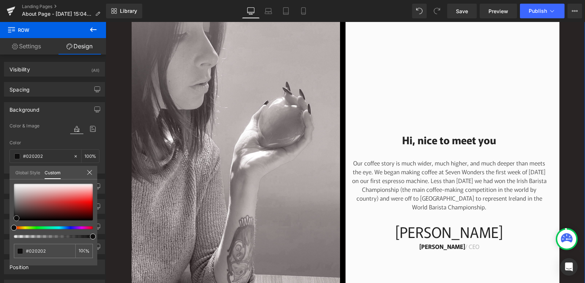
type input "#282323"
type input "#3d3232"
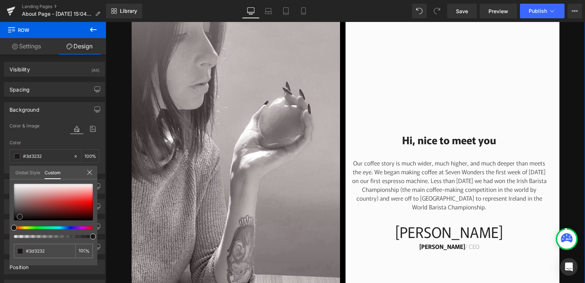
type input "#121111"
type input "#000000"
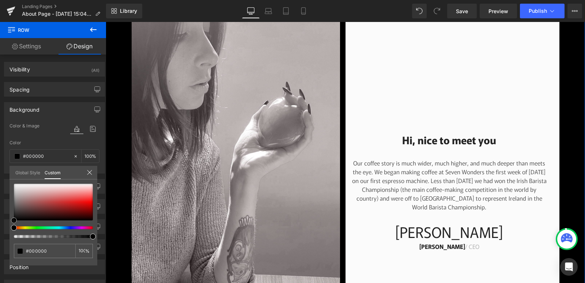
click at [12, 219] on span at bounding box center [14, 220] width 6 height 6
click at [88, 172] on icon at bounding box center [90, 172] width 6 height 6
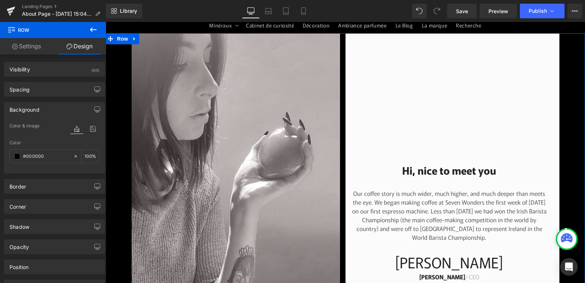
scroll to position [110, 0]
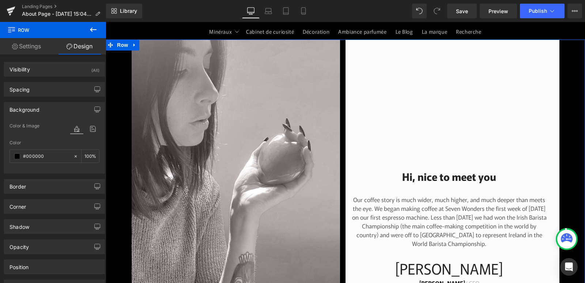
click at [422, 91] on div "Hi, nice to meet you Heading Our coffee story is much wider, much higher, and m…" at bounding box center [452, 224] width 214 height 370
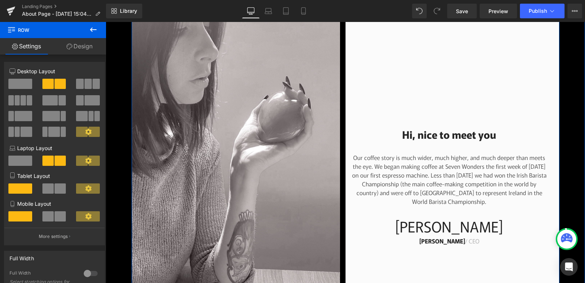
scroll to position [219, 0]
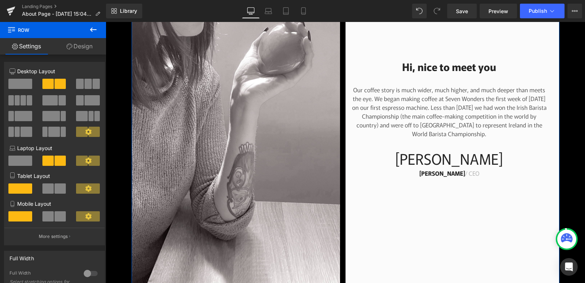
click at [81, 49] on link "Design" at bounding box center [79, 46] width 53 height 16
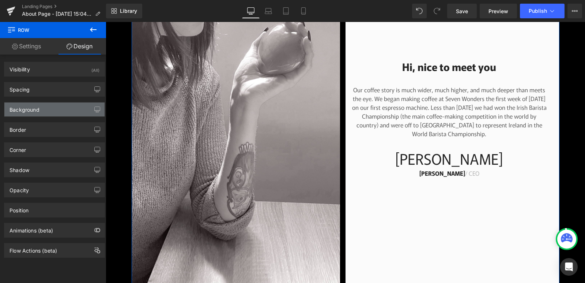
type input "#fbfbfb"
type input "100"
click at [53, 106] on div "Background" at bounding box center [54, 109] width 100 height 14
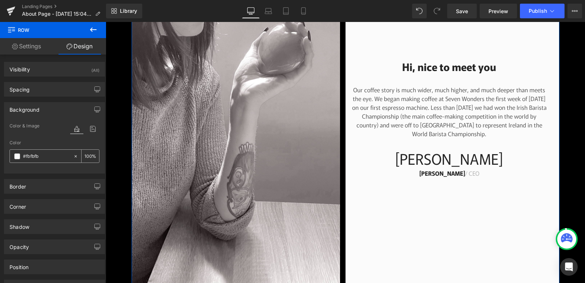
click at [73, 156] on icon at bounding box center [75, 156] width 5 height 5
type input "none"
type input "0"
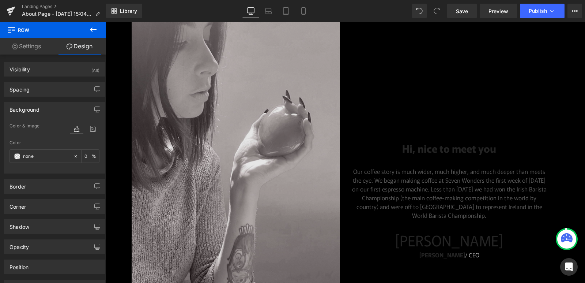
scroll to position [146, 0]
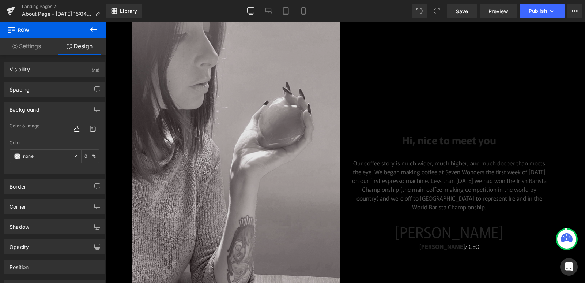
click at [240, 132] on img at bounding box center [239, 188] width 214 height 370
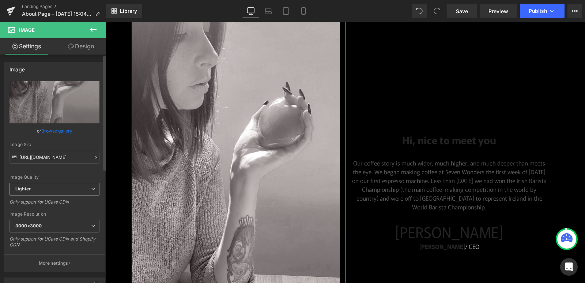
click at [68, 187] on span "Lighter" at bounding box center [55, 188] width 90 height 13
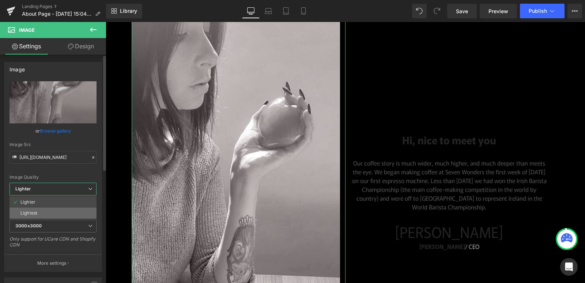
click at [56, 211] on li "Lightest" at bounding box center [53, 212] width 87 height 11
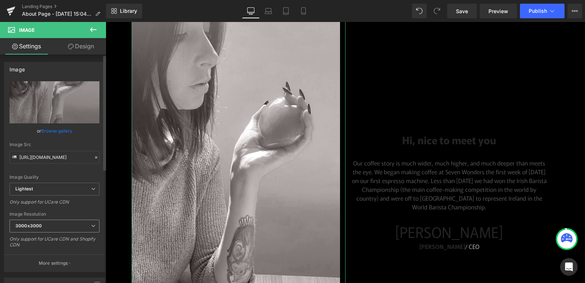
click at [78, 226] on span "3000x3000" at bounding box center [55, 225] width 90 height 13
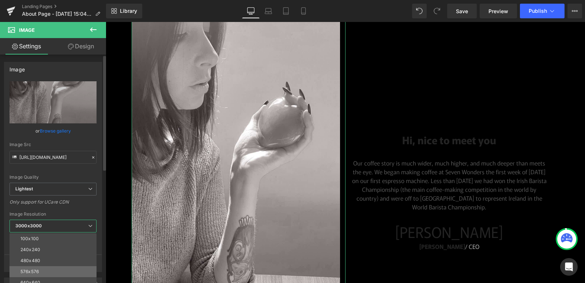
click at [45, 269] on li "576x576" at bounding box center [55, 271] width 90 height 11
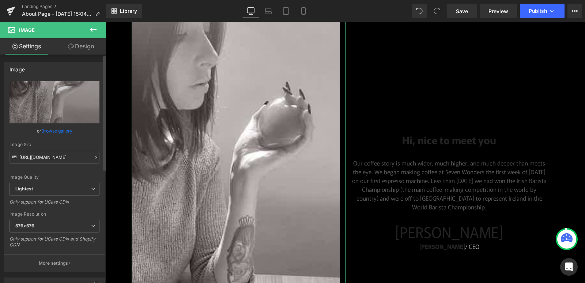
type input "[URL][DOMAIN_NAME]"
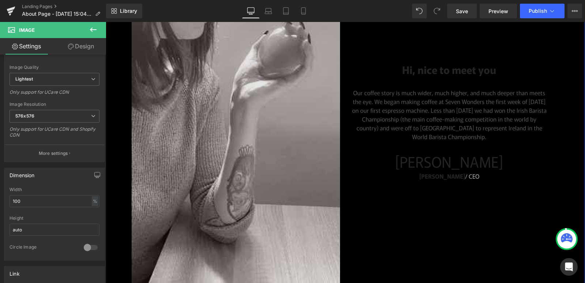
scroll to position [219, 0]
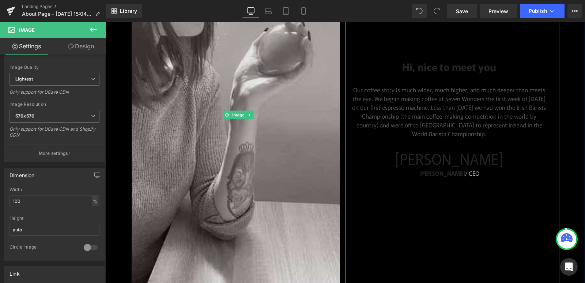
click at [233, 127] on img at bounding box center [239, 115] width 214 height 370
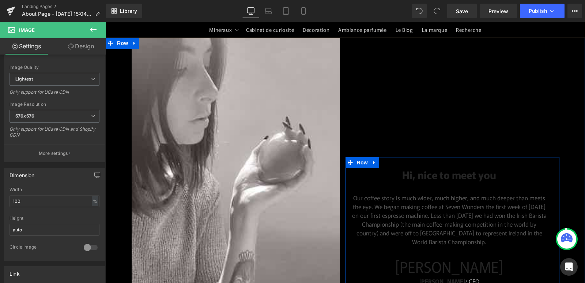
scroll to position [110, 0]
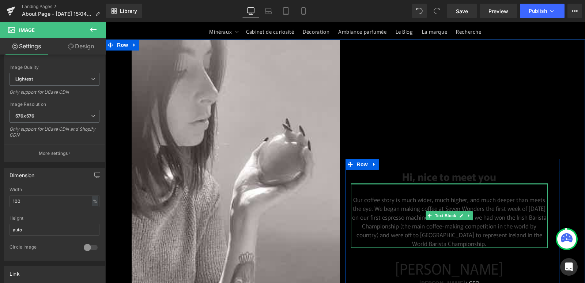
click at [443, 183] on div at bounding box center [449, 184] width 197 height 2
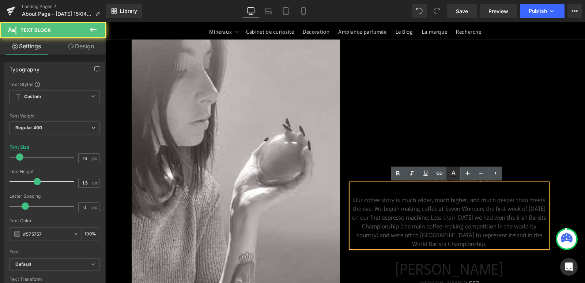
click at [448, 176] on link at bounding box center [453, 173] width 14 height 14
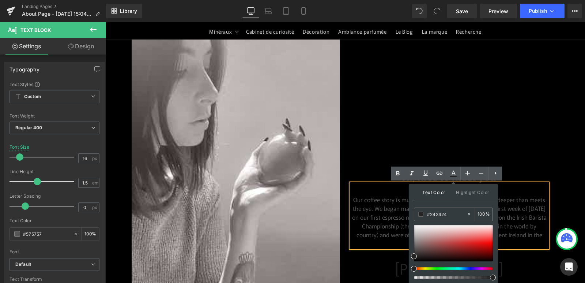
click at [500, 128] on div "Hi, nice to meet you Heading Our coffee story is much wider, much higher, and m…" at bounding box center [452, 224] width 214 height 370
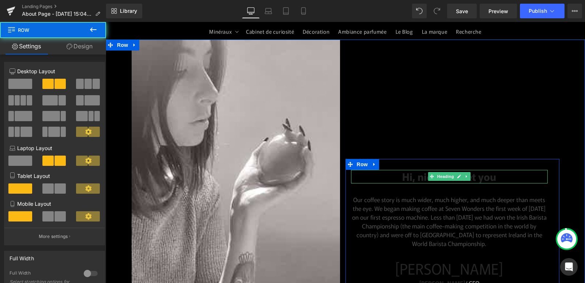
click at [493, 174] on h2 "Hi, nice to meet you" at bounding box center [449, 176] width 197 height 13
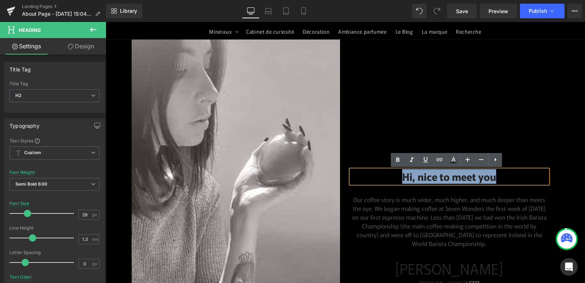
drag, startPoint x: 498, startPoint y: 175, endPoint x: 393, endPoint y: 177, distance: 105.7
click at [393, 177] on h2 "Hi, nice to meet you" at bounding box center [449, 176] width 197 height 13
paste div
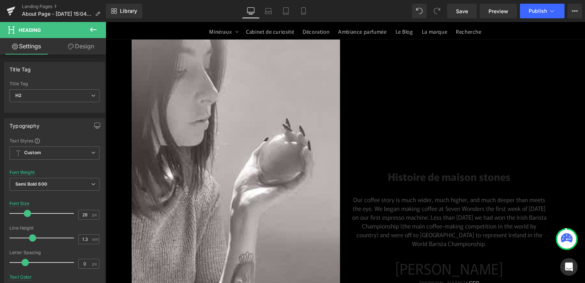
click at [84, 47] on link "Design" at bounding box center [80, 46] width 53 height 16
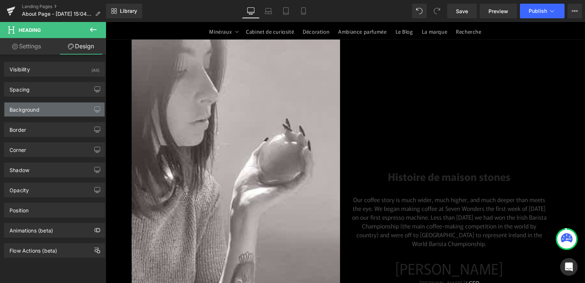
click at [49, 108] on div "Background" at bounding box center [54, 109] width 100 height 14
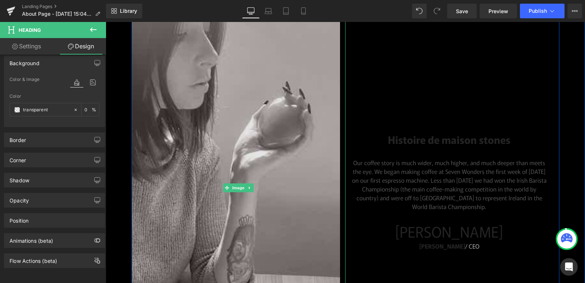
scroll to position [256, 0]
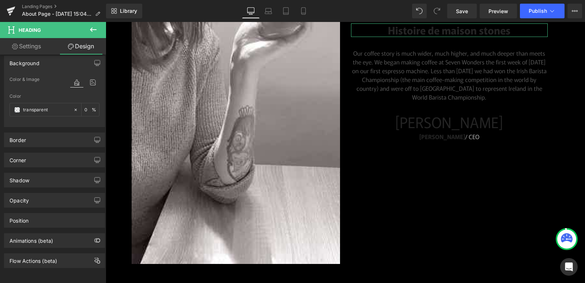
click at [37, 45] on link "Settings" at bounding box center [26, 46] width 53 height 16
type input "100"
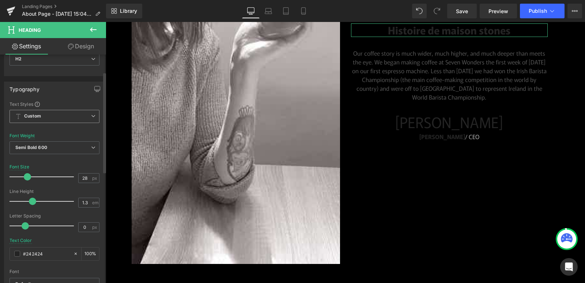
scroll to position [73, 0]
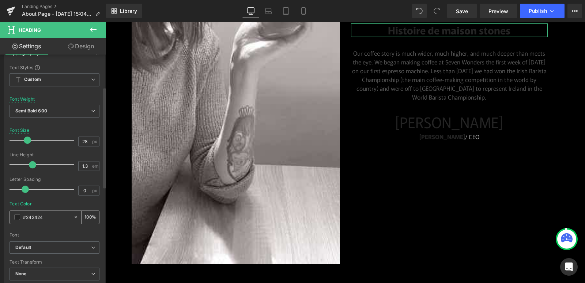
click at [18, 216] on span at bounding box center [17, 217] width 6 height 6
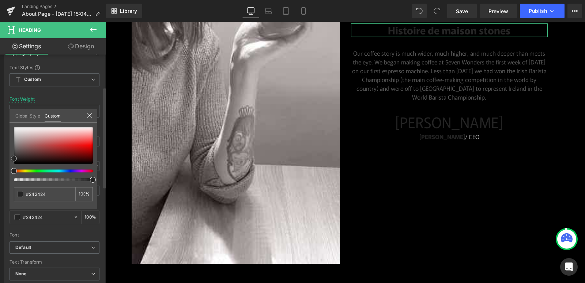
type input "#262626"
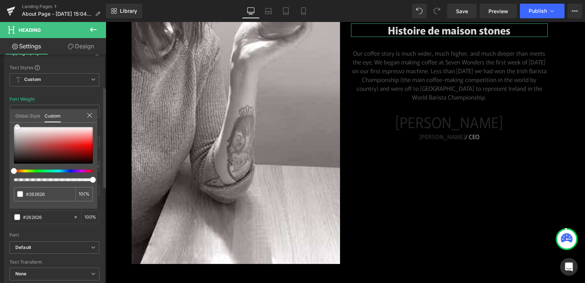
type input "#d9d7d7"
drag, startPoint x: 14, startPoint y: 158, endPoint x: 17, endPoint y: 118, distance: 40.7
click at [17, 118] on div "Global Style Custom Setup Global Style #d9d7d7 100 %" at bounding box center [54, 120] width 88 height 22
type input "#ffffff"
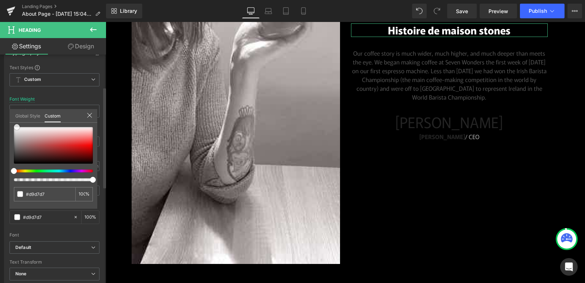
type input "#ffffff"
type input "#fcfcfc"
type input "#eaeaea"
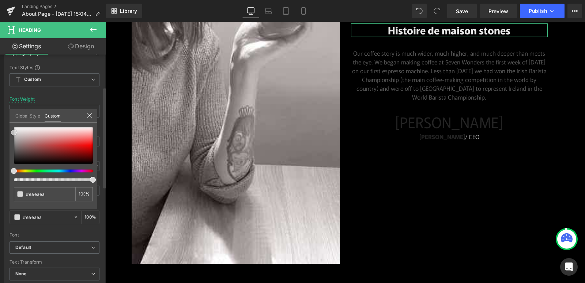
type input "#d8d8d8"
type input "#dbdbdb"
type input "#dddddd"
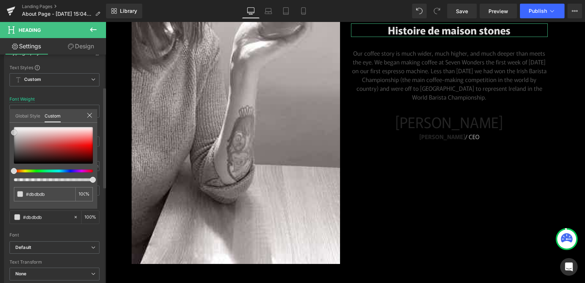
type input "#dddddd"
type input "#e0e0e0"
drag, startPoint x: 18, startPoint y: 127, endPoint x: 12, endPoint y: 131, distance: 7.1
click at [12, 131] on span at bounding box center [14, 131] width 6 height 6
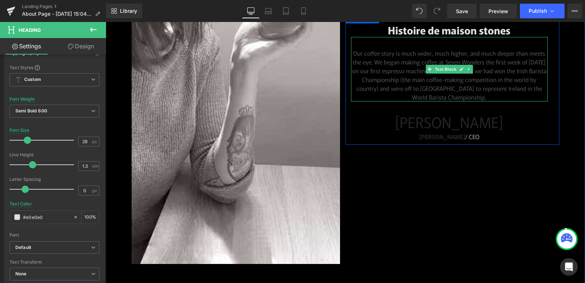
click at [438, 92] on p "Our coffee story is much wider, much higher, and much deeper than meets the eye…" at bounding box center [449, 75] width 197 height 53
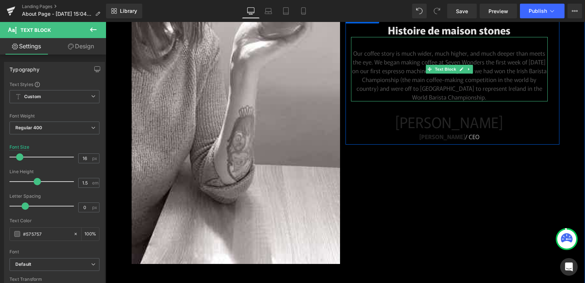
drag, startPoint x: 351, startPoint y: 53, endPoint x: 508, endPoint y: 98, distance: 163.5
click at [508, 98] on p "Our coffee story is much wider, much higher, and much deeper than meets the eye…" at bounding box center [449, 75] width 197 height 53
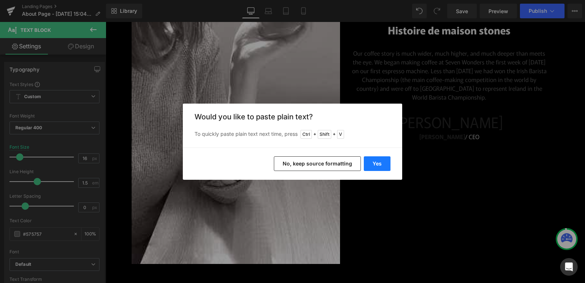
click at [383, 163] on button "Yes" at bounding box center [377, 163] width 27 height 15
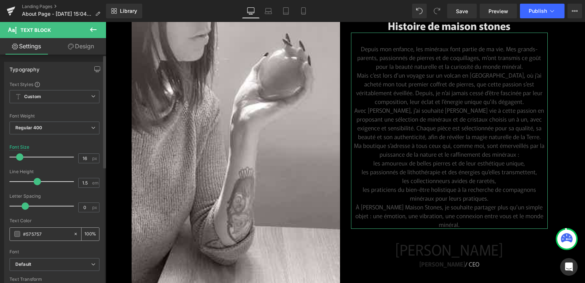
click at [16, 235] on span at bounding box center [17, 234] width 6 height 6
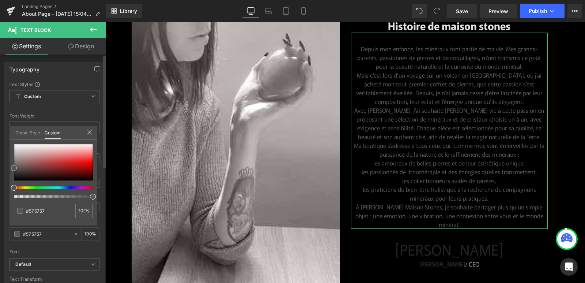
click at [15, 153] on div at bounding box center [53, 162] width 79 height 37
type input "#bdbcbc"
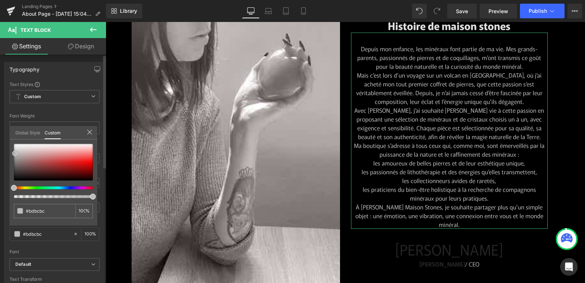
click at [15, 149] on div at bounding box center [53, 162] width 79 height 37
type input "#dbdada"
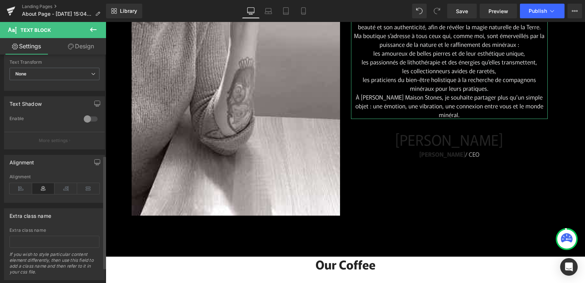
scroll to position [219, 0]
click at [87, 187] on icon at bounding box center [88, 185] width 23 height 11
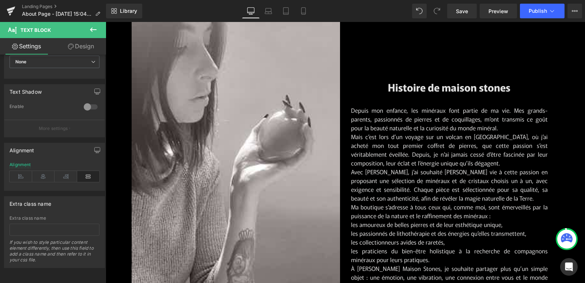
scroll to position [121, 0]
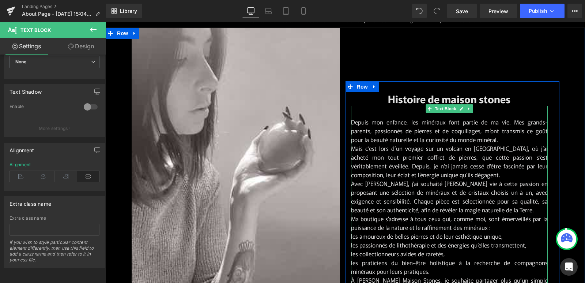
click at [508, 144] on p "Depuis mon enfance, les minéraux font partie de ma vie. Mes grands-parents, pas…" at bounding box center [449, 130] width 197 height 26
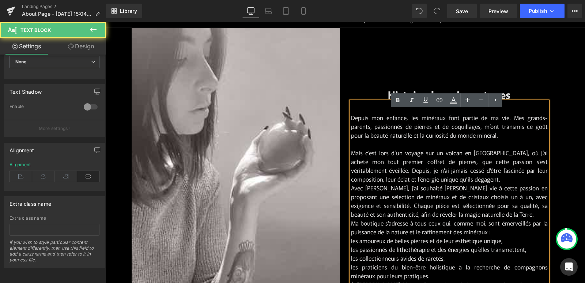
scroll to position [117, 0]
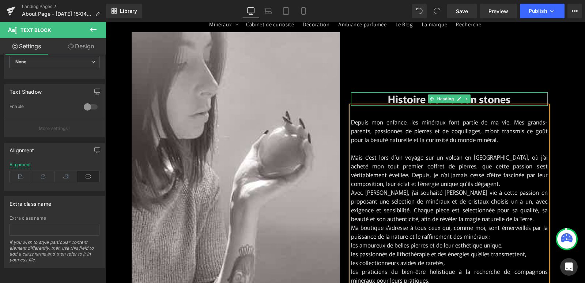
click at [481, 99] on h2 "Histoire de maison stones" at bounding box center [449, 98] width 197 height 13
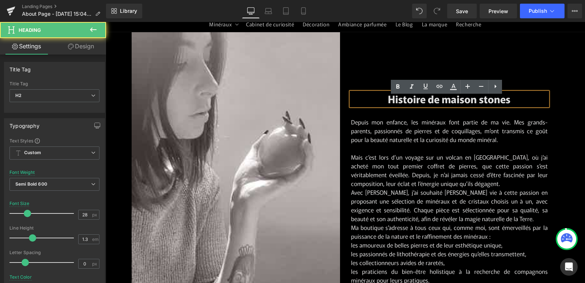
drag, startPoint x: 496, startPoint y: 104, endPoint x: 497, endPoint y: 88, distance: 16.1
click at [497, 88] on div "Histoire de maison stones Heading Depuis mon enfance, les minéraux font partie …" at bounding box center [452, 217] width 214 height 272
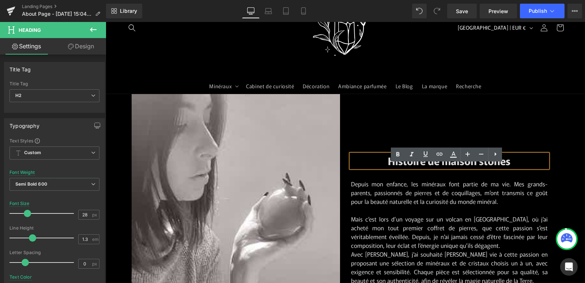
scroll to position [44, 0]
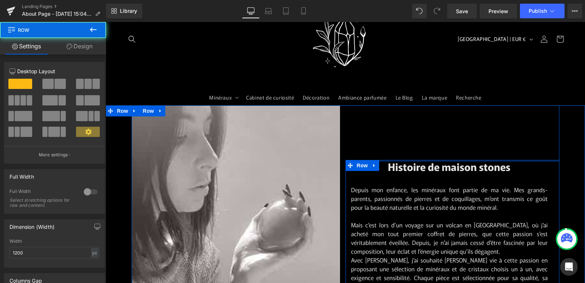
drag, startPoint x: 455, startPoint y: 159, endPoint x: 451, endPoint y: 132, distance: 27.3
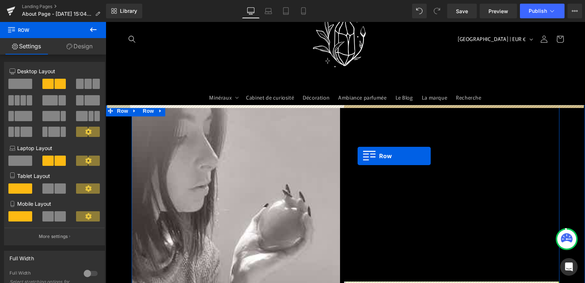
drag, startPoint x: 358, startPoint y: 168, endPoint x: 357, endPoint y: 156, distance: 12.8
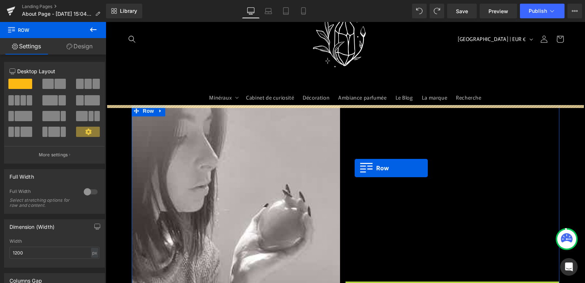
drag, startPoint x: 347, startPoint y: 169, endPoint x: 355, endPoint y: 168, distance: 7.8
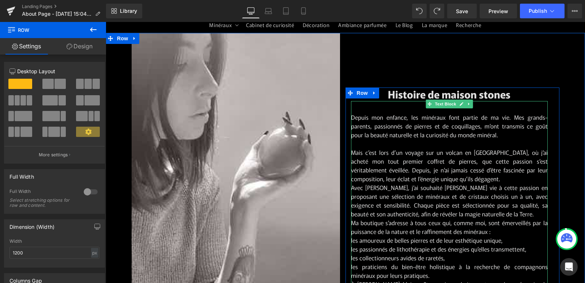
scroll to position [117, 0]
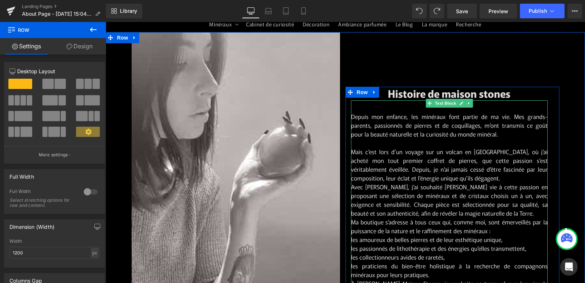
click at [449, 182] on p "Mais c’est lors d’un voyage sur un volcan en [GEOGRAPHIC_DATA], où j’ai acheté …" at bounding box center [449, 164] width 197 height 35
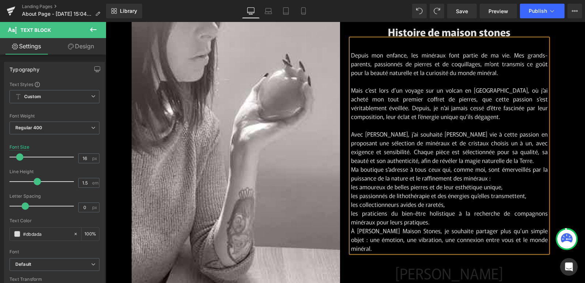
scroll to position [186, 0]
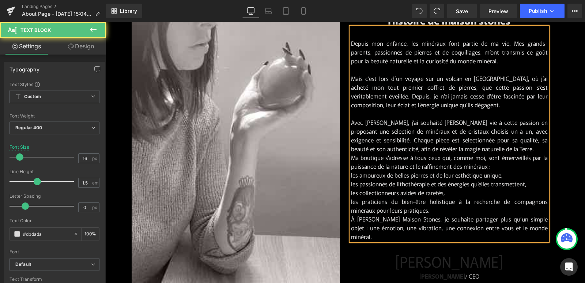
click at [503, 152] on p "Avec [PERSON_NAME], j’ai souhaité [PERSON_NAME] vie à cette passion en proposan…" at bounding box center [449, 135] width 197 height 35
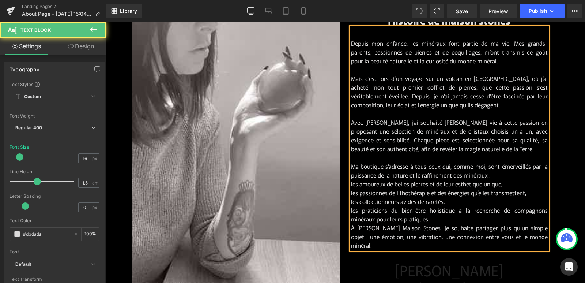
click at [496, 179] on p "Ma boutique s’adresse à tous ceux qui, comme moi, sont émerveillés par la puiss…" at bounding box center [449, 171] width 197 height 18
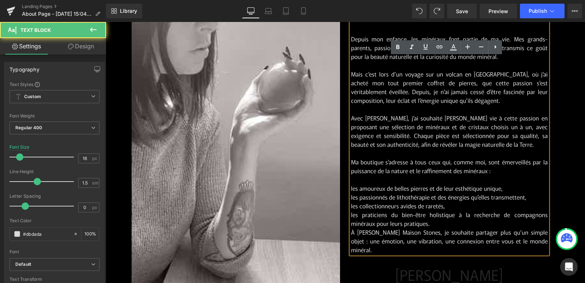
scroll to position [177, 0]
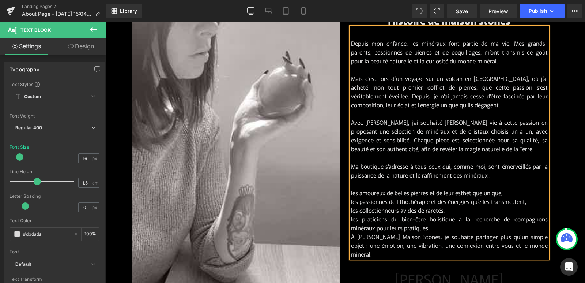
click at [506, 197] on p "les amoureux de belles pierres et de leur esthétique unique," at bounding box center [449, 192] width 197 height 9
click at [534, 205] on p "les passionnés de lithothérapie et des énergies qu’elles transmettent," at bounding box center [449, 201] width 197 height 9
click at [447, 214] on p "les collectionneurs avides de raretés," at bounding box center [449, 209] width 197 height 9
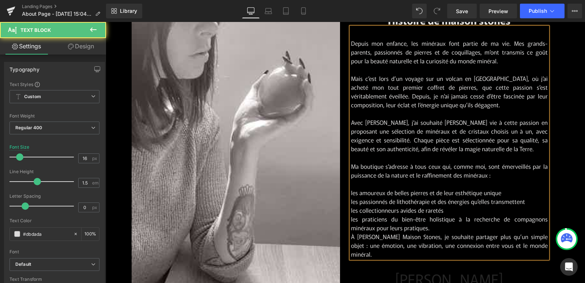
click at [439, 232] on p "les praticiens du bien-être holistique à la recherche de compagnons minéraux po…" at bounding box center [449, 223] width 197 height 18
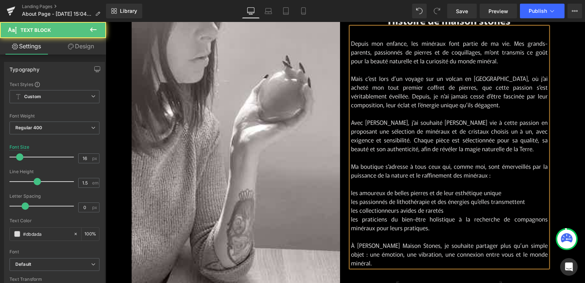
click at [358, 197] on p "les amoureux de belles pierres et de leur esthétique unique" at bounding box center [449, 192] width 197 height 9
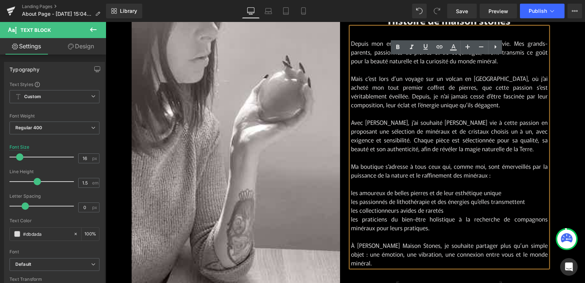
click at [351, 196] on p "les amoureux de belles pierres et de leur esthétique unique" at bounding box center [449, 192] width 197 height 9
click at [492, 46] on icon at bounding box center [495, 46] width 9 height 9
click at [496, 46] on icon at bounding box center [494, 46] width 9 height 9
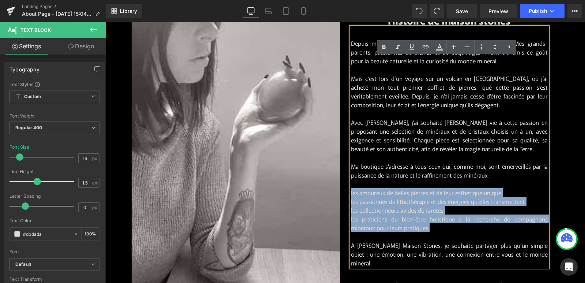
drag, startPoint x: 428, startPoint y: 233, endPoint x: 348, endPoint y: 196, distance: 88.3
click at [351, 196] on div "Depuis mon enfance, les minéraux font partie de ma vie. Mes grands-parents, pas…" at bounding box center [449, 147] width 197 height 240
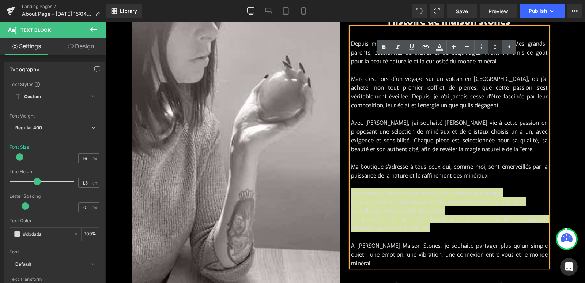
click at [496, 48] on icon at bounding box center [494, 47] width 1 height 4
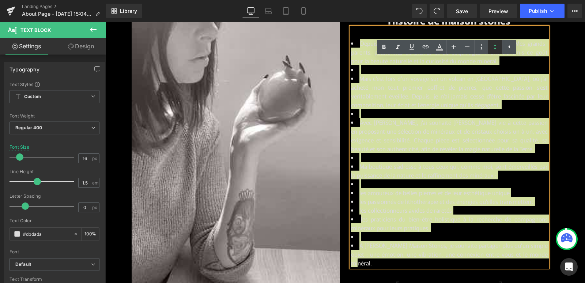
click at [495, 46] on icon at bounding box center [494, 46] width 9 height 9
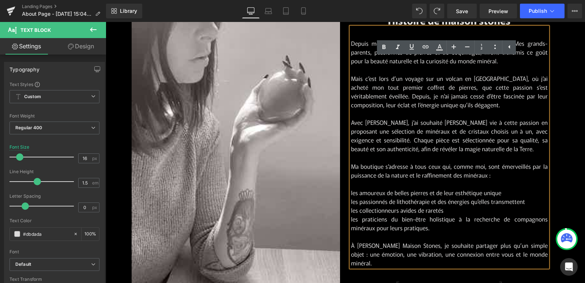
click at [433, 201] on p "Depuis mon enfance, les minéraux font partie de ma vie. Mes grands-parents, pas…" at bounding box center [449, 153] width 197 height 228
click at [351, 196] on span "les amoureux de belles pierres et de leur esthétique unique" at bounding box center [426, 192] width 150 height 9
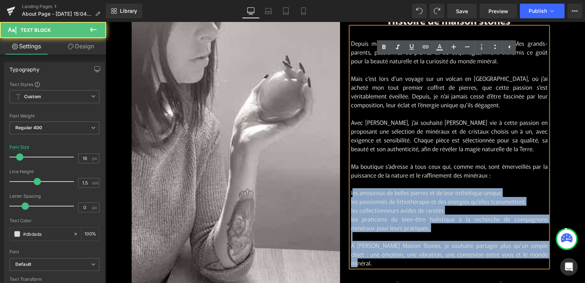
drag, startPoint x: 350, startPoint y: 196, endPoint x: 346, endPoint y: 196, distance: 4.0
click at [351, 196] on div "Depuis mon enfance, les minéraux font partie de ma vie. Mes grands-parents, pas…" at bounding box center [449, 147] width 197 height 240
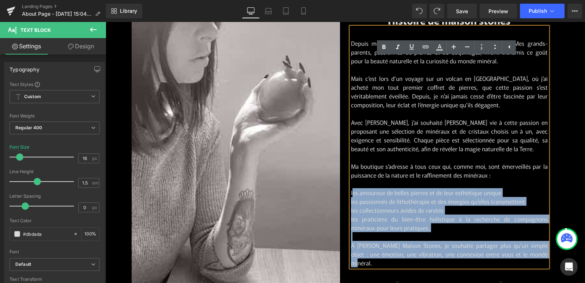
click at [357, 202] on p "Depuis mon enfance, les minéraux font partie de ma vie. Mes grands-parents, pas…" at bounding box center [449, 153] width 197 height 228
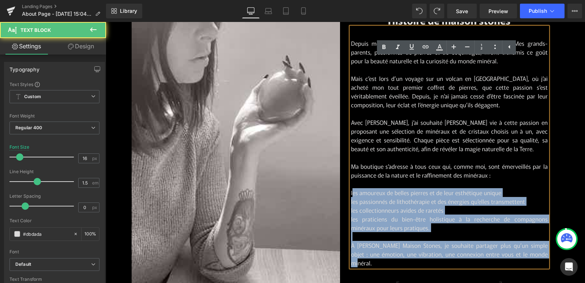
click at [352, 197] on span "les amoureux de belles pierres et de leur esthétique unique" at bounding box center [426, 192] width 150 height 9
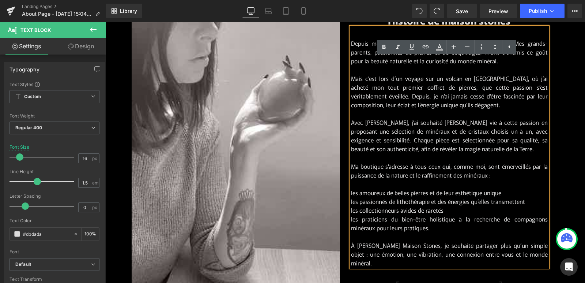
click at [351, 197] on span "les amoureux de belles pierres et de leur esthétique unique" at bounding box center [426, 192] width 150 height 9
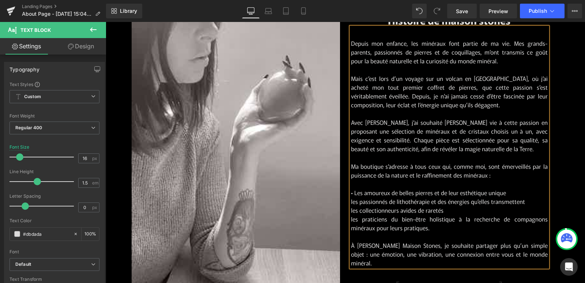
click at [351, 205] on span "les passionnés de lithothérapie et des énergies qu’elles transmettent" at bounding box center [438, 201] width 174 height 9
click at [351, 214] on span "les collectionneurs avides de raretés" at bounding box center [397, 209] width 92 height 9
click at [351, 222] on span "les praticiens du bien-être holistique à la recherche de compagnons minéraux po…" at bounding box center [449, 223] width 197 height 18
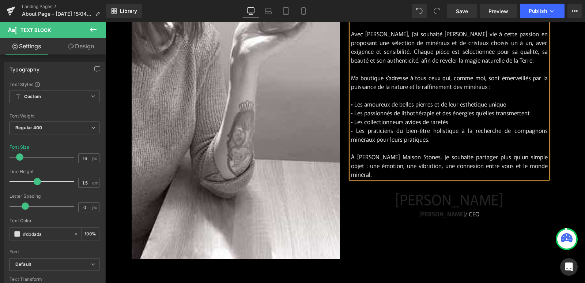
scroll to position [282, 0]
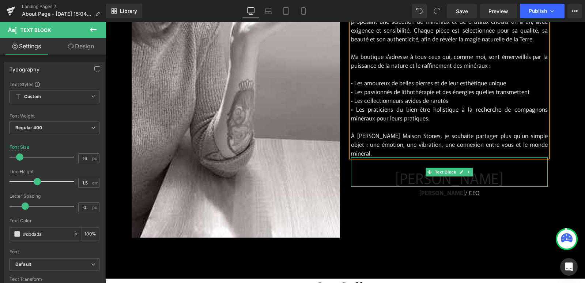
click at [462, 178] on p "[PERSON_NAME]" at bounding box center [449, 178] width 197 height 18
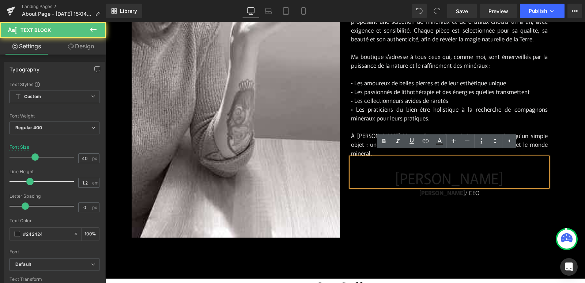
click at [467, 177] on p "[PERSON_NAME]" at bounding box center [449, 178] width 197 height 18
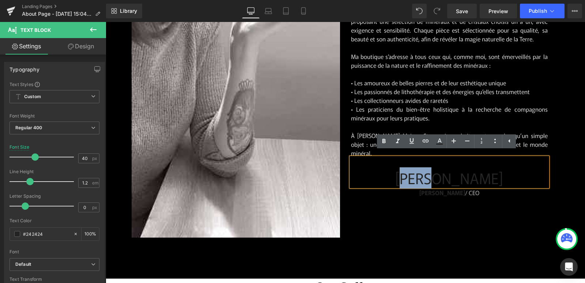
drag, startPoint x: 464, startPoint y: 175, endPoint x: 431, endPoint y: 173, distance: 33.7
click at [431, 173] on p "[PERSON_NAME]" at bounding box center [449, 178] width 197 height 18
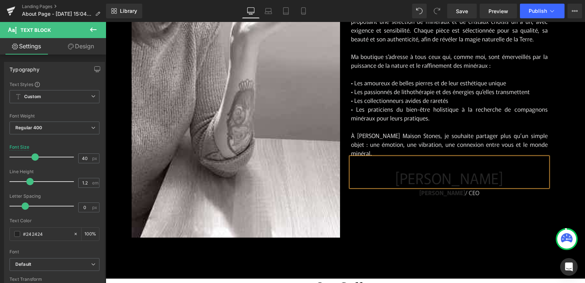
click at [465, 201] on div "Histoire de maison stones Heading Depuis mon enfance, les minéraux font partie …" at bounding box center [452, 52] width 214 height 370
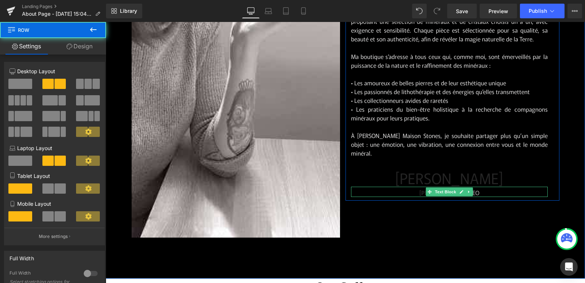
click at [499, 188] on p "[PERSON_NAME] / CEO" at bounding box center [449, 192] width 197 height 9
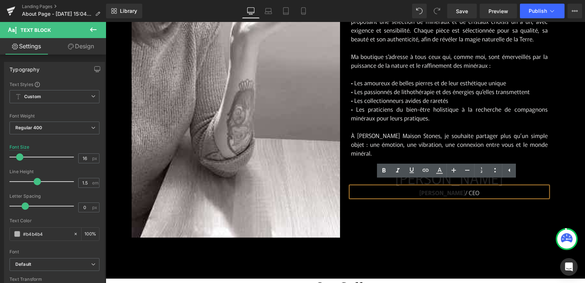
click at [471, 189] on p "[PERSON_NAME] / CEO" at bounding box center [449, 192] width 197 height 9
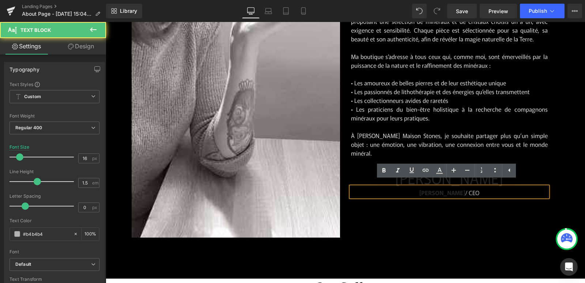
click at [485, 214] on div "Histoire de maison stones Heading Depuis mon enfance, les minéraux font partie …" at bounding box center [452, 52] width 214 height 370
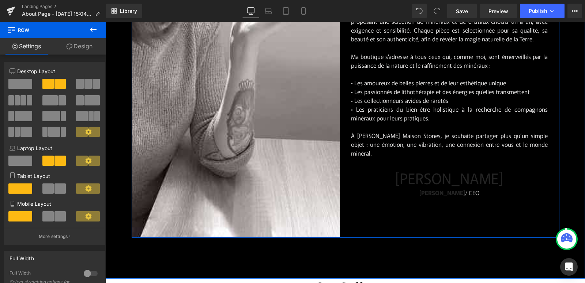
click at [470, 189] on link at bounding box center [469, 191] width 8 height 9
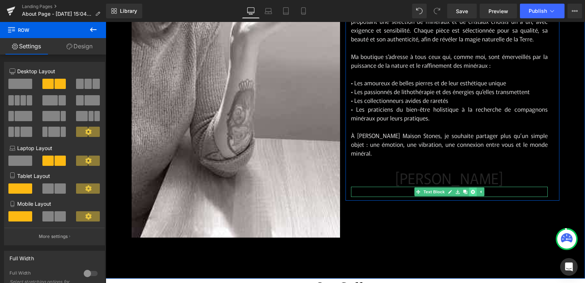
click at [470, 189] on icon at bounding box center [472, 191] width 4 height 4
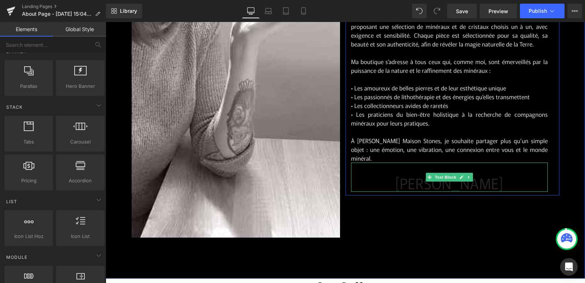
click at [448, 181] on p "[PERSON_NAME]" at bounding box center [449, 183] width 197 height 18
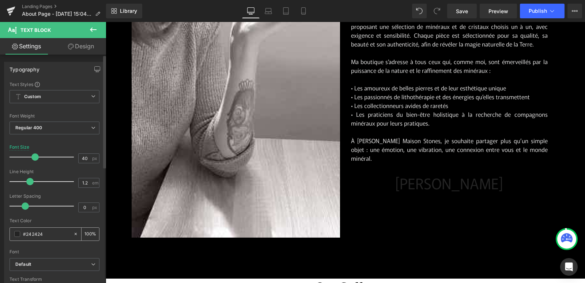
click at [19, 233] on span at bounding box center [17, 234] width 6 height 6
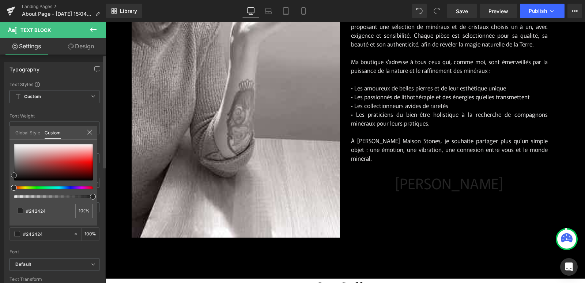
click at [16, 152] on div at bounding box center [53, 162] width 79 height 37
type input "#c6c2c2"
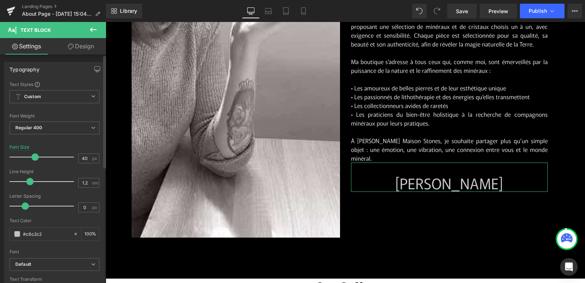
click at [42, 265] on b "Default" at bounding box center [53, 264] width 76 height 6
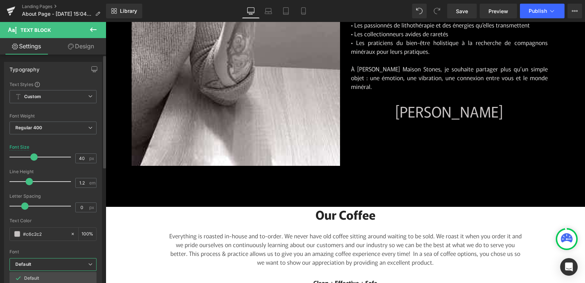
scroll to position [355, 0]
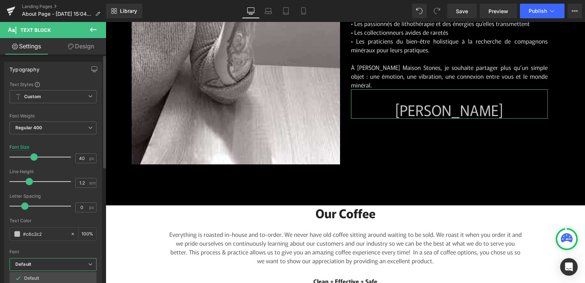
drag, startPoint x: 49, startPoint y: 278, endPoint x: 62, endPoint y: 250, distance: 30.4
click at [62, 251] on div "Font Default Default Default Open Font Manager" at bounding box center [53, 169] width 87 height 177
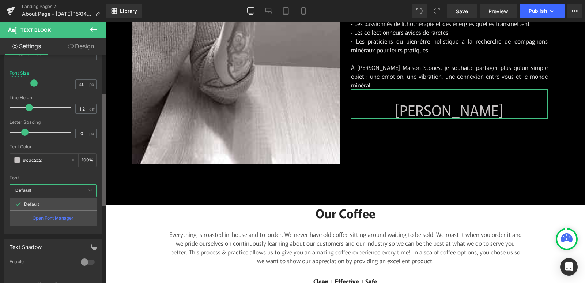
click at [105, 189] on b at bounding box center [104, 150] width 4 height 112
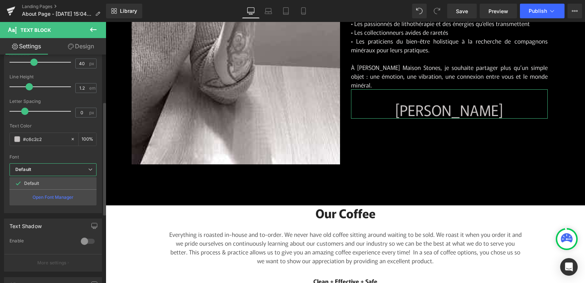
click at [73, 153] on div at bounding box center [53, 151] width 87 height 5
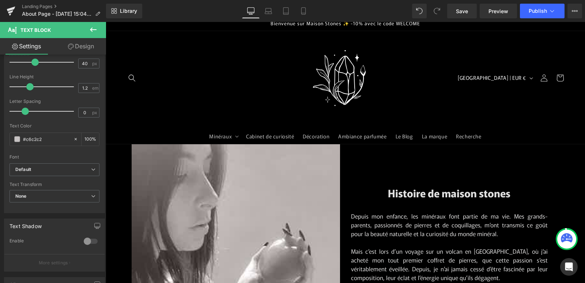
scroll to position [0, 0]
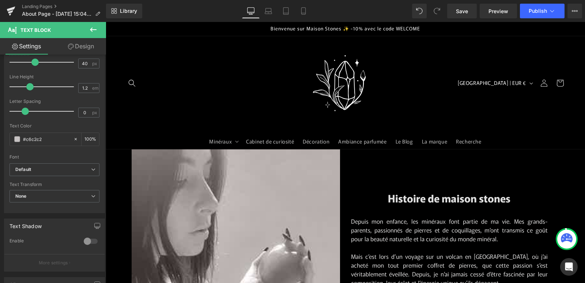
click at [92, 30] on icon at bounding box center [93, 29] width 9 height 9
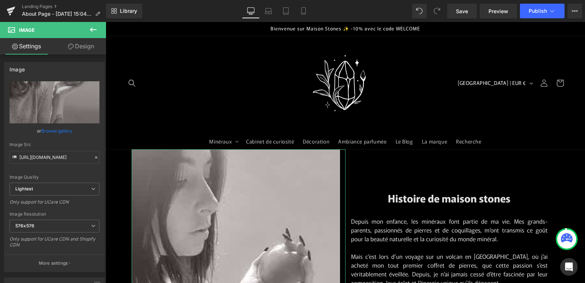
click at [85, 42] on link "Design" at bounding box center [80, 46] width 53 height 16
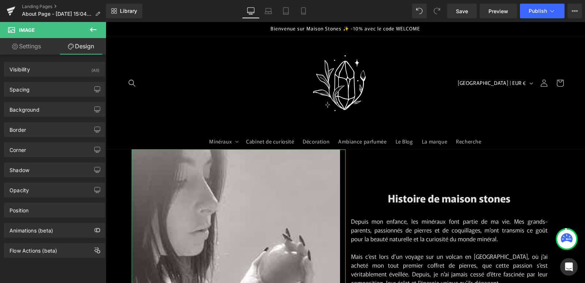
type input "#121212"
type input "75"
type input "0"
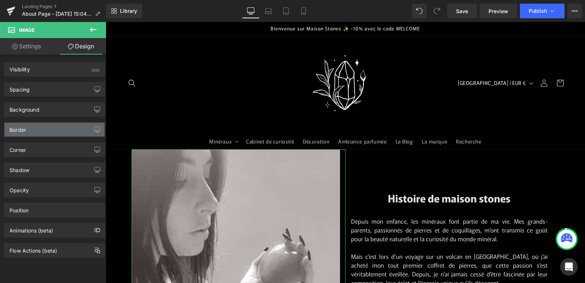
click at [45, 131] on div "Border" at bounding box center [54, 129] width 100 height 14
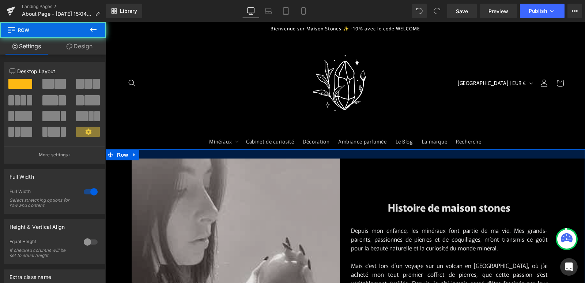
drag, startPoint x: 283, startPoint y: 151, endPoint x: 283, endPoint y: 160, distance: 9.1
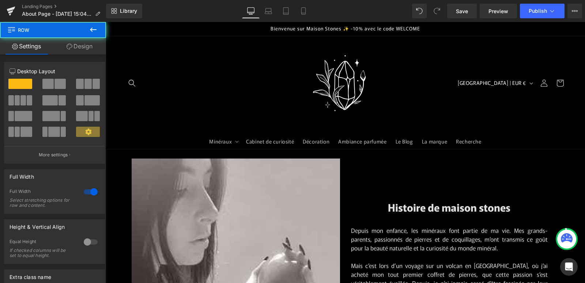
click at [237, 118] on header "Minéraux Minéraux [PERSON_NAME] [PERSON_NAME] Pierres taillées Sphères Pointes …" at bounding box center [345, 92] width 479 height 113
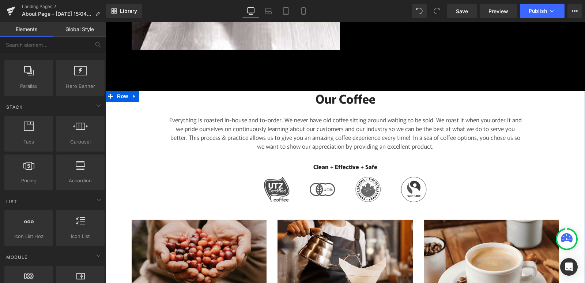
scroll to position [475, 0]
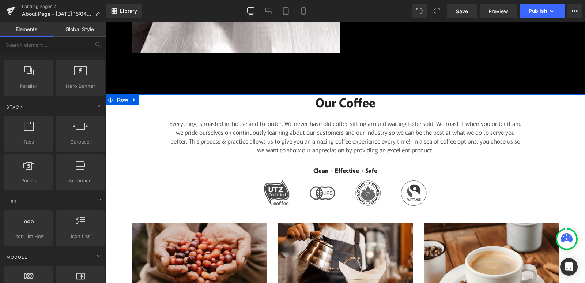
click at [549, 118] on div "Our Coffee Heading Everything is roasted in-house and to-order. We never have o…" at bounding box center [345, 255] width 479 height 323
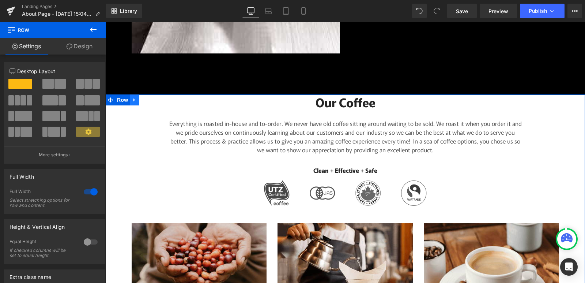
click at [132, 99] on icon at bounding box center [134, 99] width 5 height 5
click at [151, 100] on icon at bounding box center [153, 99] width 5 height 5
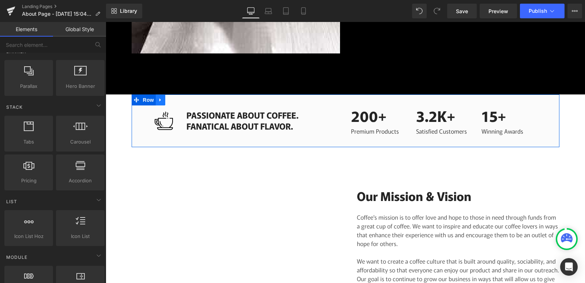
click at [162, 100] on link at bounding box center [161, 99] width 10 height 11
click at [177, 98] on icon at bounding box center [179, 99] width 5 height 5
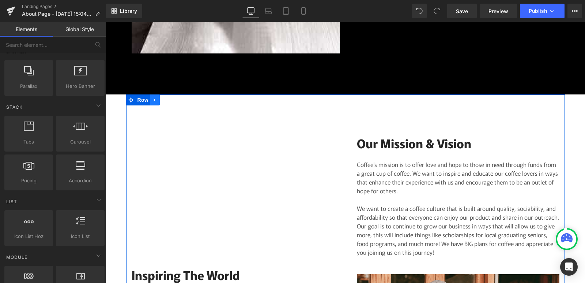
click at [154, 99] on icon at bounding box center [154, 99] width 5 height 5
click at [173, 101] on icon at bounding box center [173, 99] width 5 height 5
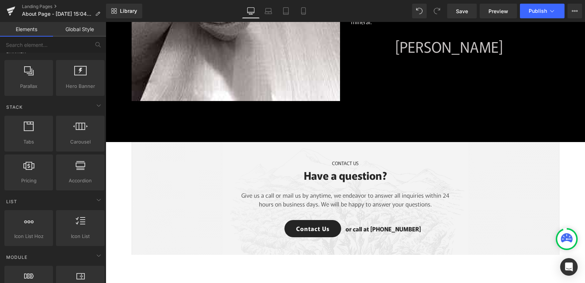
scroll to position [439, 0]
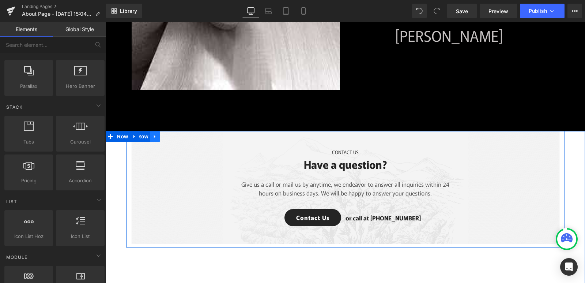
click at [152, 135] on icon at bounding box center [154, 136] width 5 height 5
click at [171, 135] on icon at bounding box center [173, 136] width 5 height 5
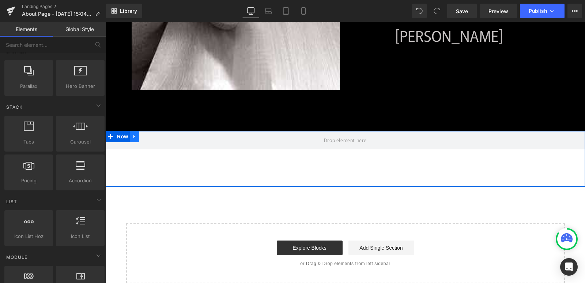
click at [133, 138] on icon at bounding box center [134, 136] width 5 height 5
click at [154, 135] on link at bounding box center [154, 136] width 10 height 11
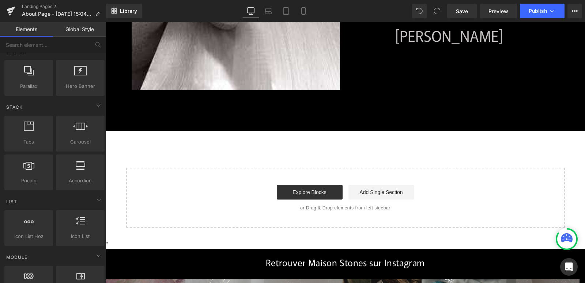
click at [150, 174] on div "Start building your page Explore Blocks Add Single Section or Drag & Drop eleme…" at bounding box center [345, 197] width 437 height 58
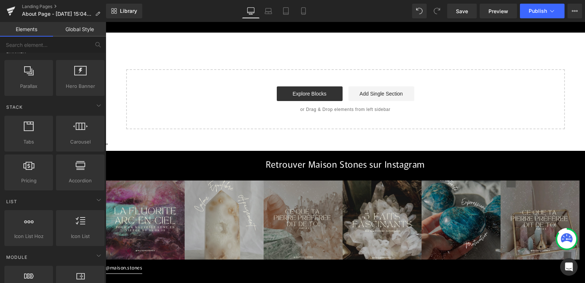
scroll to position [475, 0]
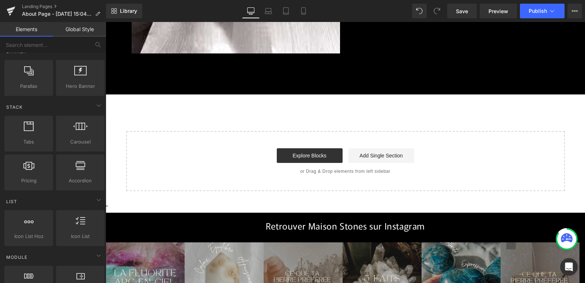
click at [140, 149] on div "Explore Blocks Add Single Section" at bounding box center [345, 155] width 415 height 15
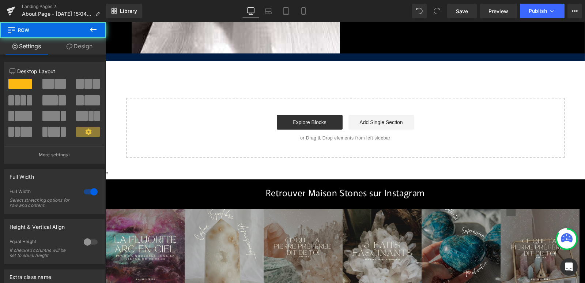
drag, startPoint x: 429, startPoint y: 93, endPoint x: 428, endPoint y: 60, distance: 33.3
click at [428, 60] on div at bounding box center [345, 57] width 479 height 8
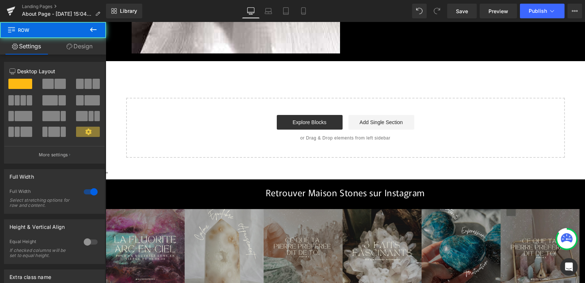
click at [418, 185] on div "Retrouver Maison Stones sur Instagram" at bounding box center [345, 233] width 479 height 109
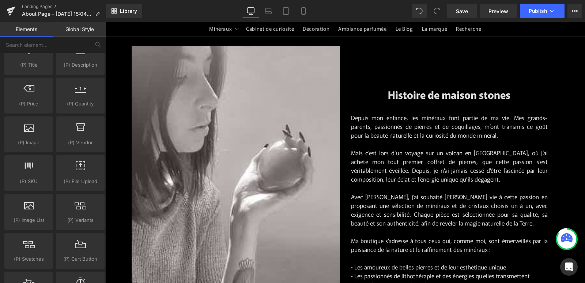
scroll to position [0, 0]
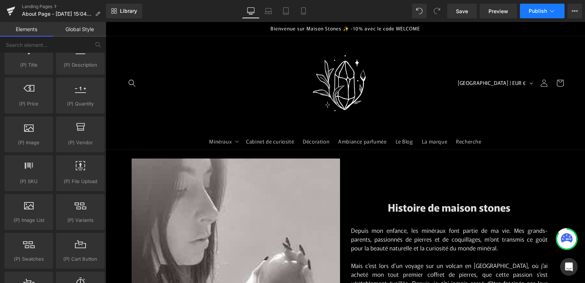
click at [542, 14] on button "Publish" at bounding box center [542, 11] width 45 height 15
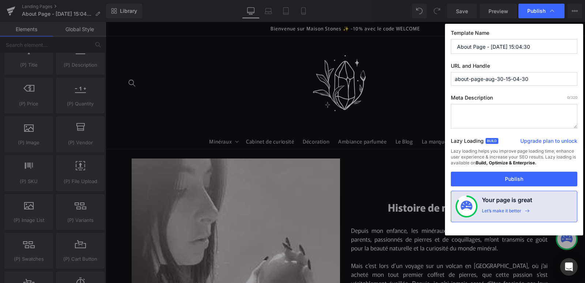
drag, startPoint x: 533, startPoint y: 46, endPoint x: 443, endPoint y: 54, distance: 91.0
click at [443, 54] on div "Publish Template Name About Page - [DATE] 15:04:30 URL and Handle about-page-au…" at bounding box center [292, 141] width 585 height 283
type input "H"
drag, startPoint x: 528, startPoint y: 49, endPoint x: 444, endPoint y: 52, distance: 83.7
click at [444, 52] on div "Publish Template Name Presentation maison stones URL and Handle about-page-aug-…" at bounding box center [292, 141] width 585 height 283
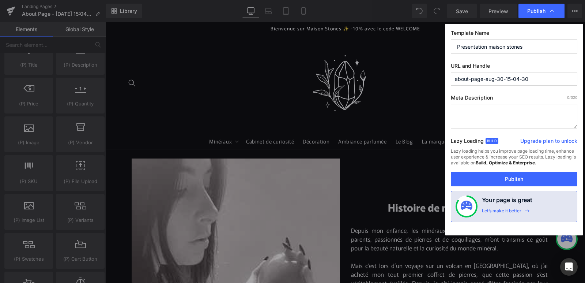
click at [467, 43] on input "Presentation maison stones" at bounding box center [514, 46] width 126 height 15
click at [467, 46] on input "Presentation maison stones" at bounding box center [514, 46] width 126 height 15
drag, startPoint x: 471, startPoint y: 51, endPoint x: 406, endPoint y: 52, distance: 65.4
click at [406, 52] on div "Publish Template Name Présentation maison stones URL and Handle about-page-aug-…" at bounding box center [292, 141] width 585 height 283
type input "Présentation maison stones"
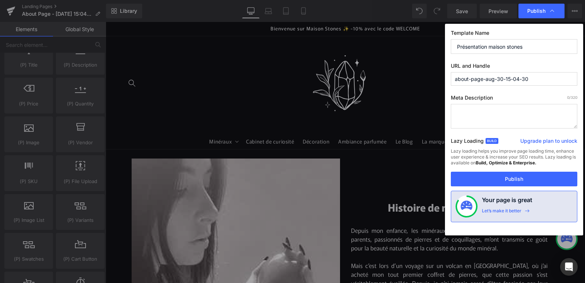
drag, startPoint x: 540, startPoint y: 78, endPoint x: 370, endPoint y: 86, distance: 170.1
click at [370, 86] on div "Publish Template Name Présentation maison stones URL and Handle about-page-aug-…" at bounding box center [292, 141] width 585 height 283
paste input "Présentation maison stones"
type input "présentation-maison-stones"
click at [521, 176] on button "Publish" at bounding box center [514, 178] width 126 height 15
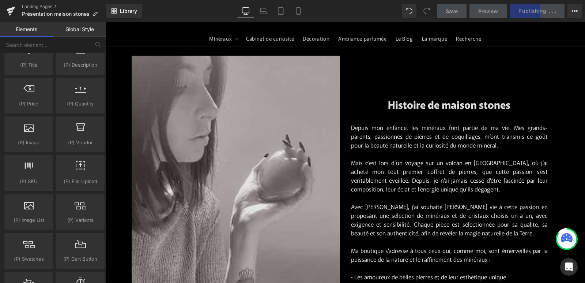
scroll to position [110, 0]
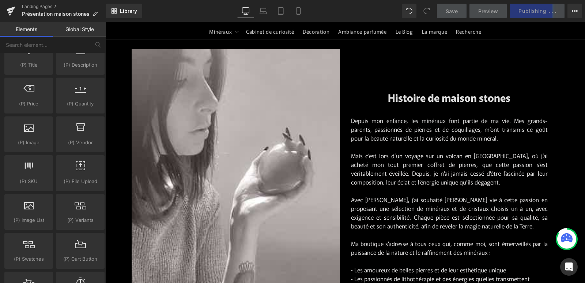
click at [86, 31] on link "Global Style" at bounding box center [79, 29] width 53 height 15
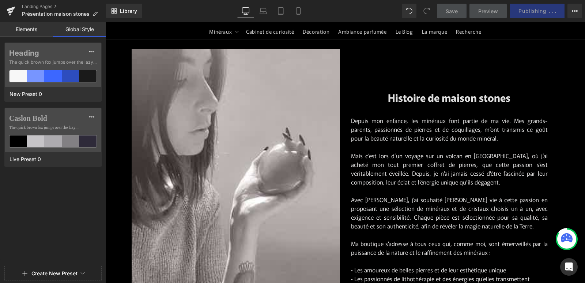
click at [86, 31] on link "Global Style" at bounding box center [79, 29] width 53 height 15
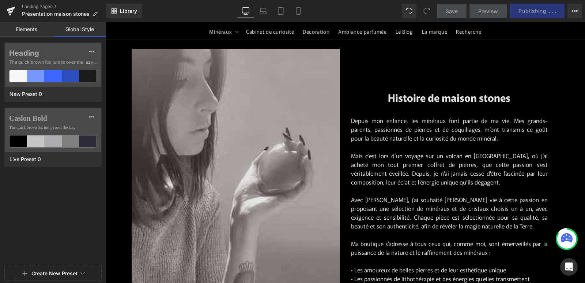
click at [193, 105] on img at bounding box center [239, 234] width 214 height 370
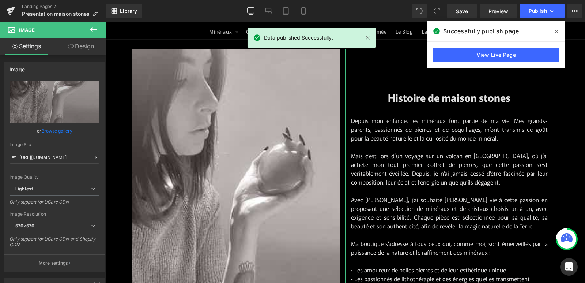
click at [88, 46] on link "Design" at bounding box center [80, 46] width 53 height 16
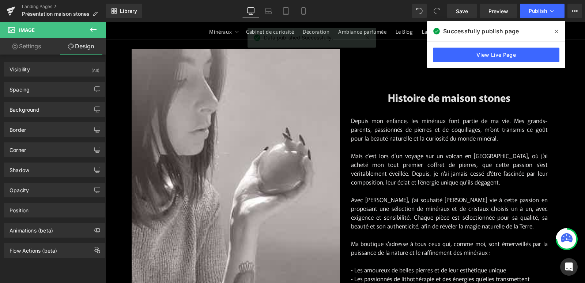
drag, startPoint x: 450, startPoint y: 8, endPoint x: 558, endPoint y: 30, distance: 110.4
click at [558, 30] on span at bounding box center [556, 32] width 12 height 12
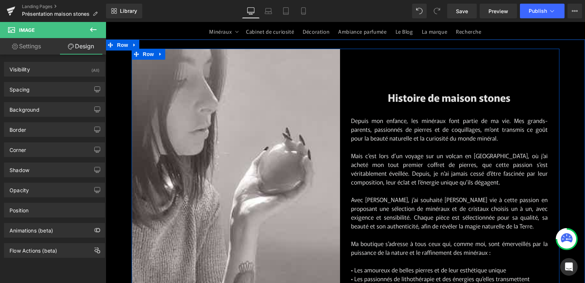
click at [393, 64] on div "Histoire de maison stones Heading Depuis mon enfance, les minéraux font partie …" at bounding box center [452, 234] width 214 height 370
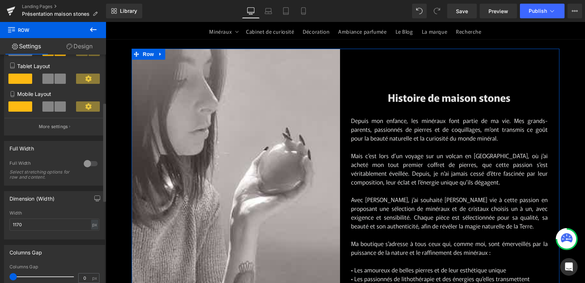
click at [89, 163] on div at bounding box center [91, 164] width 18 height 12
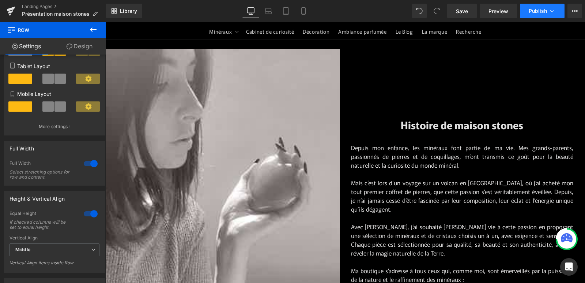
click at [543, 13] on span "Publish" at bounding box center [538, 11] width 18 height 6
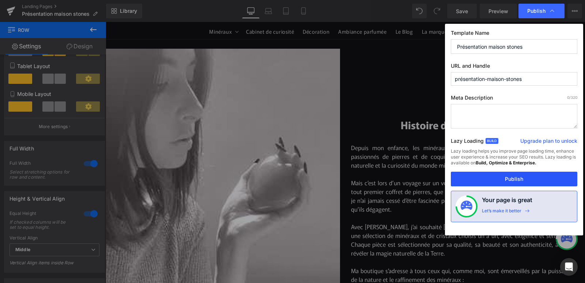
click at [522, 181] on button "Publish" at bounding box center [514, 178] width 126 height 15
